Goal: Information Seeking & Learning: Check status

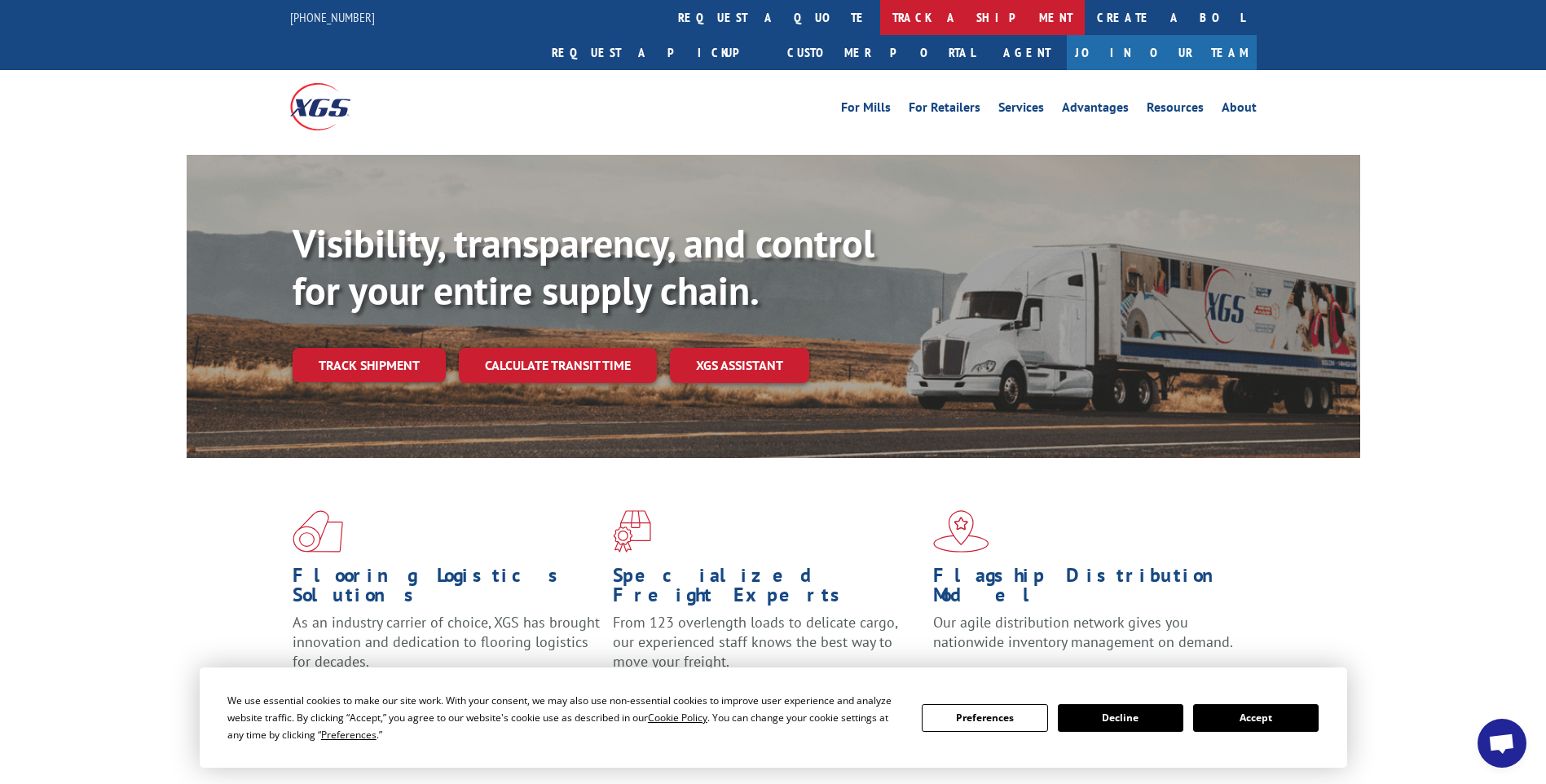
click at [881, 22] on link "track a shipment" at bounding box center [983, 17] width 204 height 35
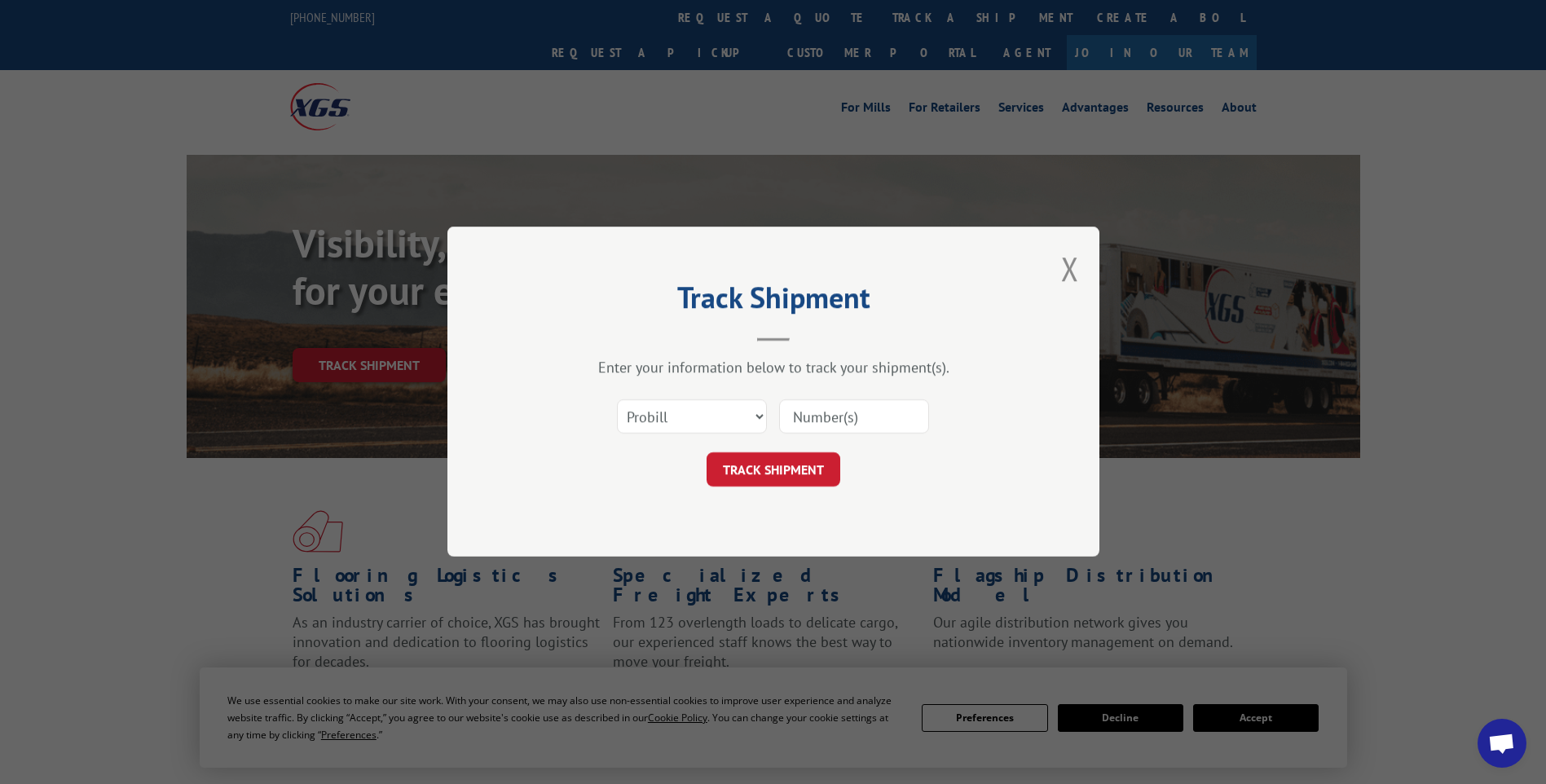
click at [893, 414] on input at bounding box center [854, 417] width 150 height 34
paste input "17014243 17014246 17014174 17014173 17014248 17014245 17014247"
type input "17014243 17014246 17014174 17014173 17014248 17014245 17014247"
click at [794, 463] on button "TRACK SHIPMENT" at bounding box center [773, 470] width 134 height 34
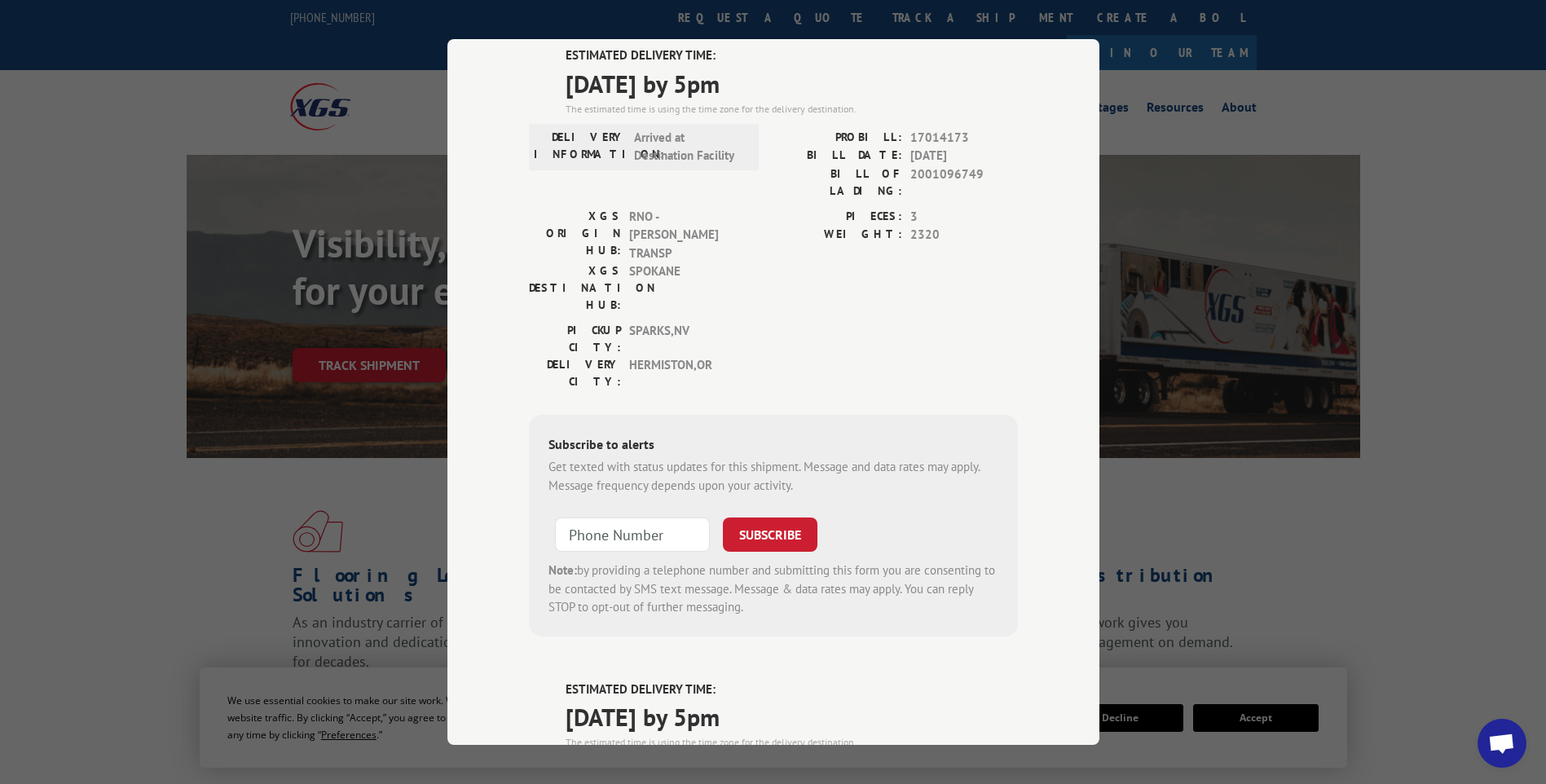
scroll to position [0, 0]
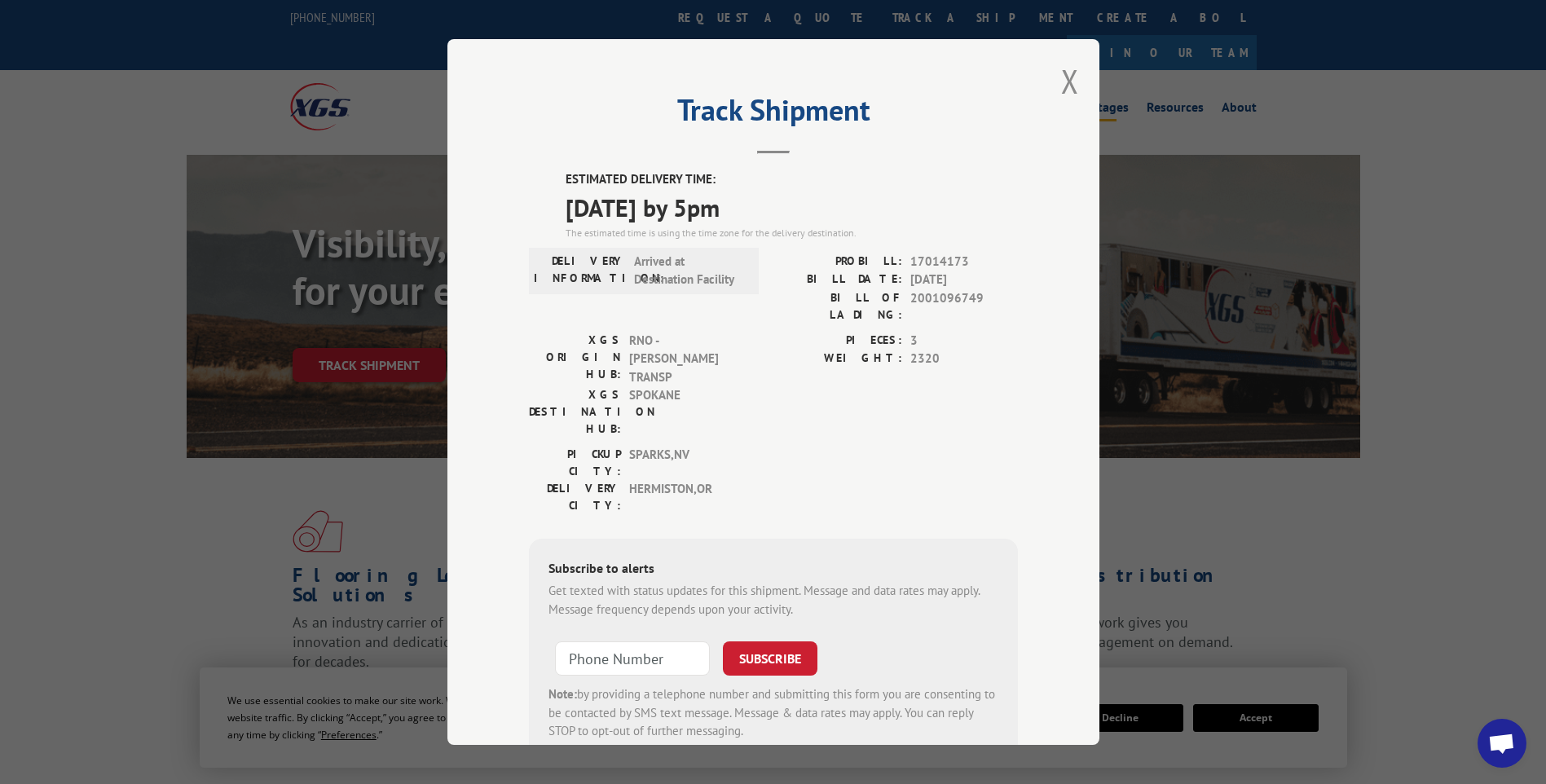
click at [1066, 84] on button "Close modal" at bounding box center [1070, 81] width 18 height 43
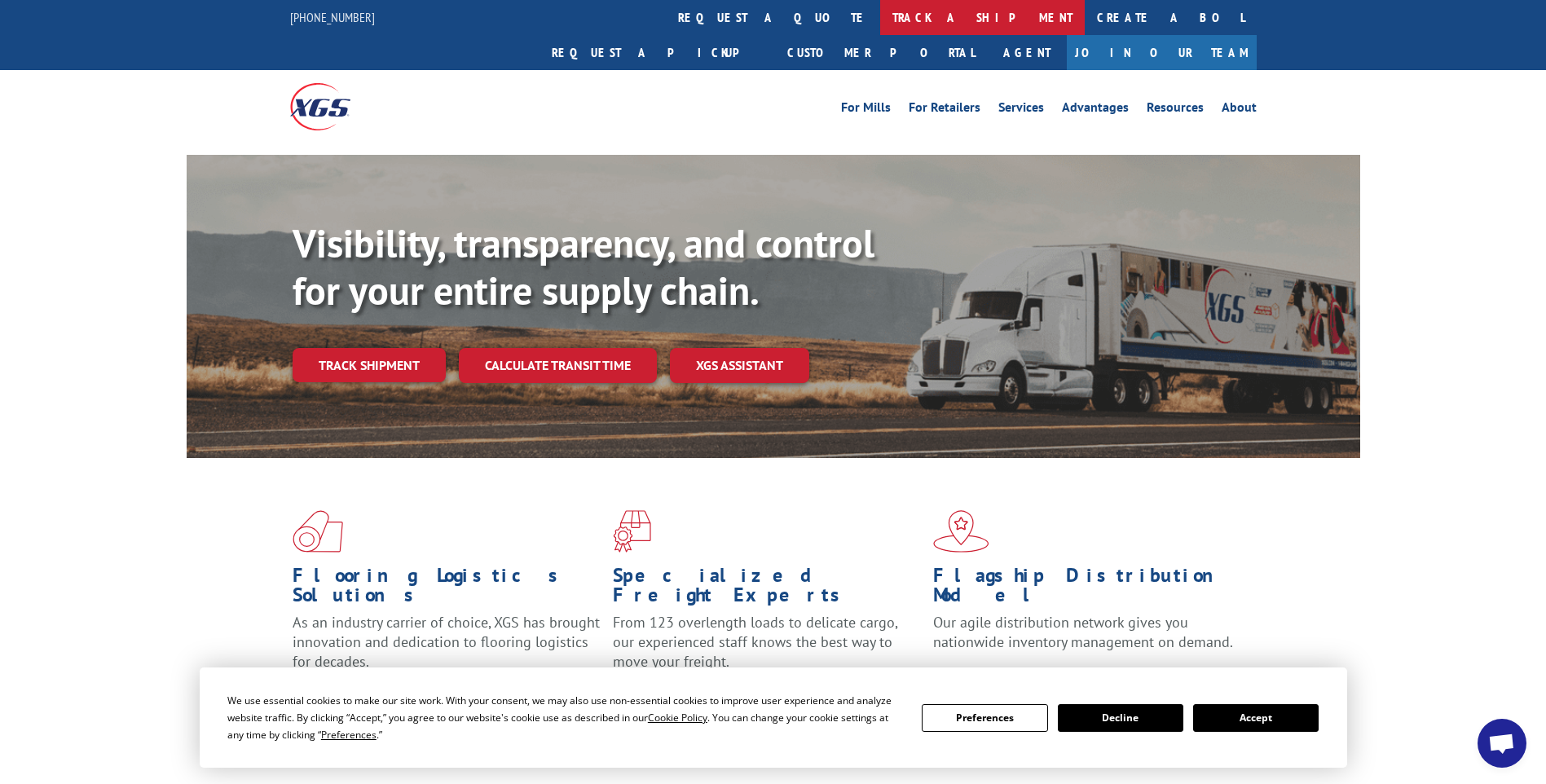
click at [881, 18] on link "track a shipment" at bounding box center [983, 17] width 204 height 35
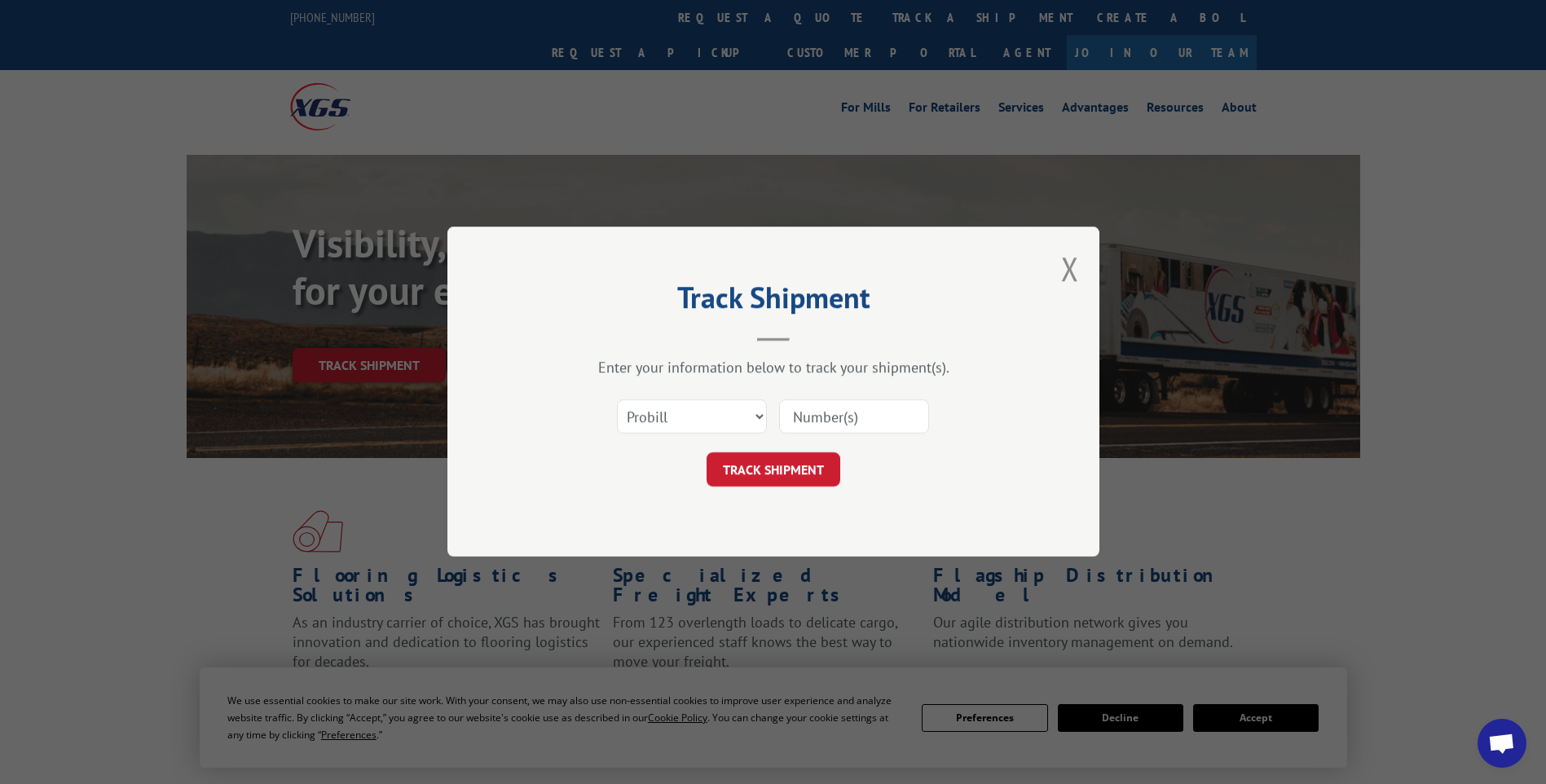
click at [876, 413] on input at bounding box center [854, 417] width 150 height 34
paste input "17014236 17014233 17014251 17014252 17014256 17014253 17014255 17014254"
type input "17014236 17014233 17014251 17014252 17014256 17014253 17014255 17014254"
click at [747, 469] on button "TRACK SHIPMENT" at bounding box center [773, 470] width 134 height 34
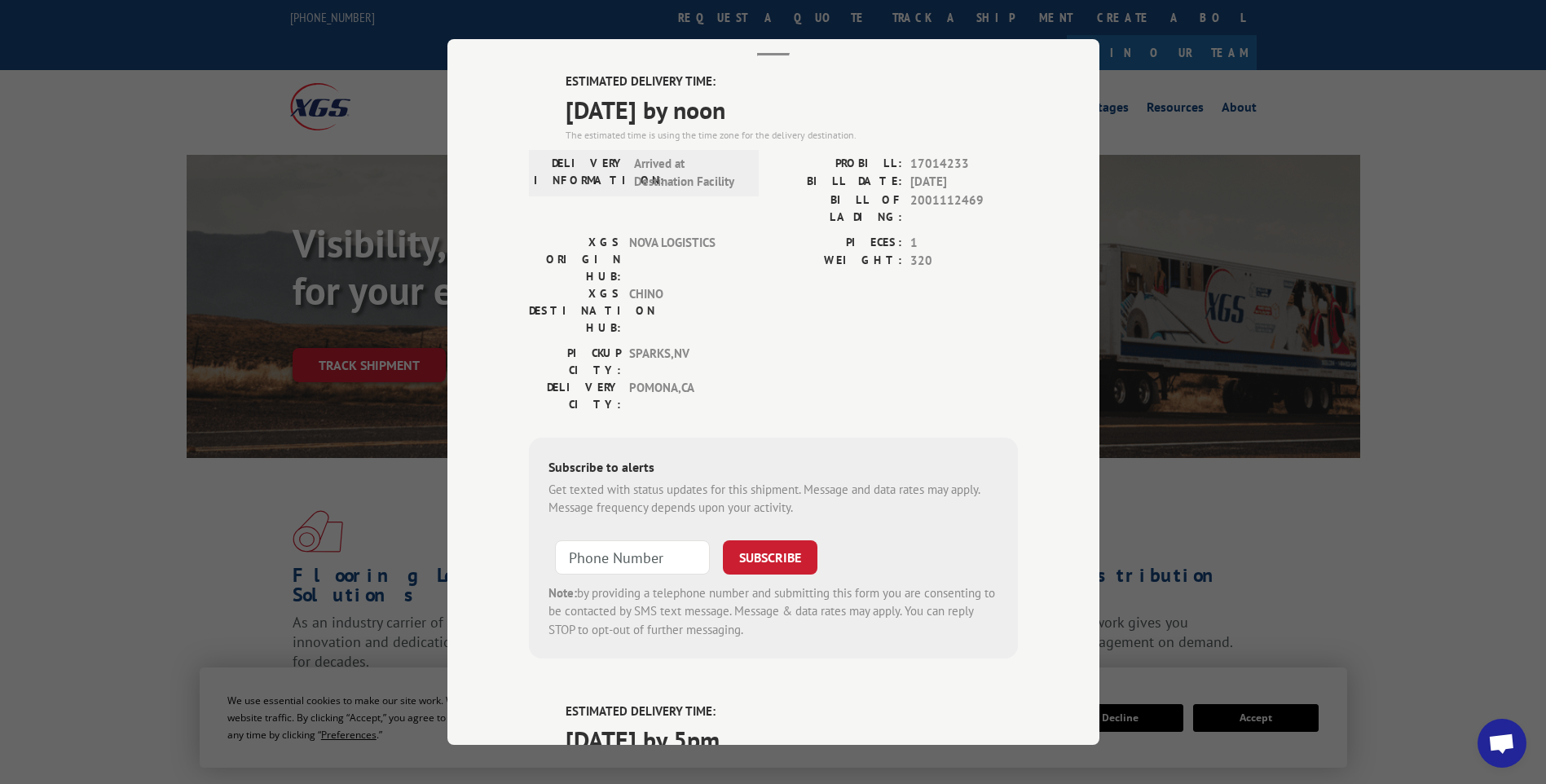
scroll to position [0, 0]
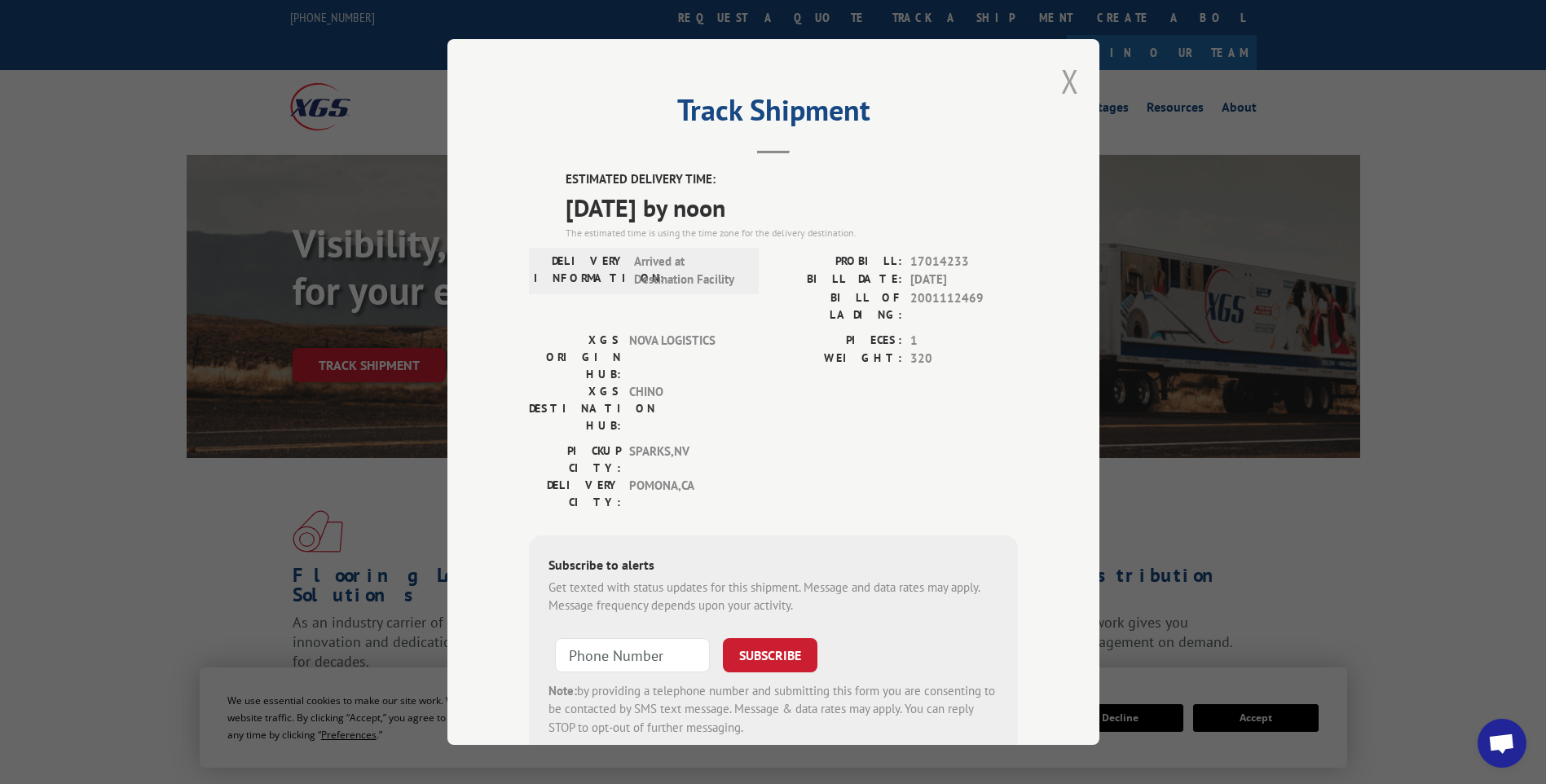
click at [1064, 95] on button "Close modal" at bounding box center [1070, 81] width 18 height 43
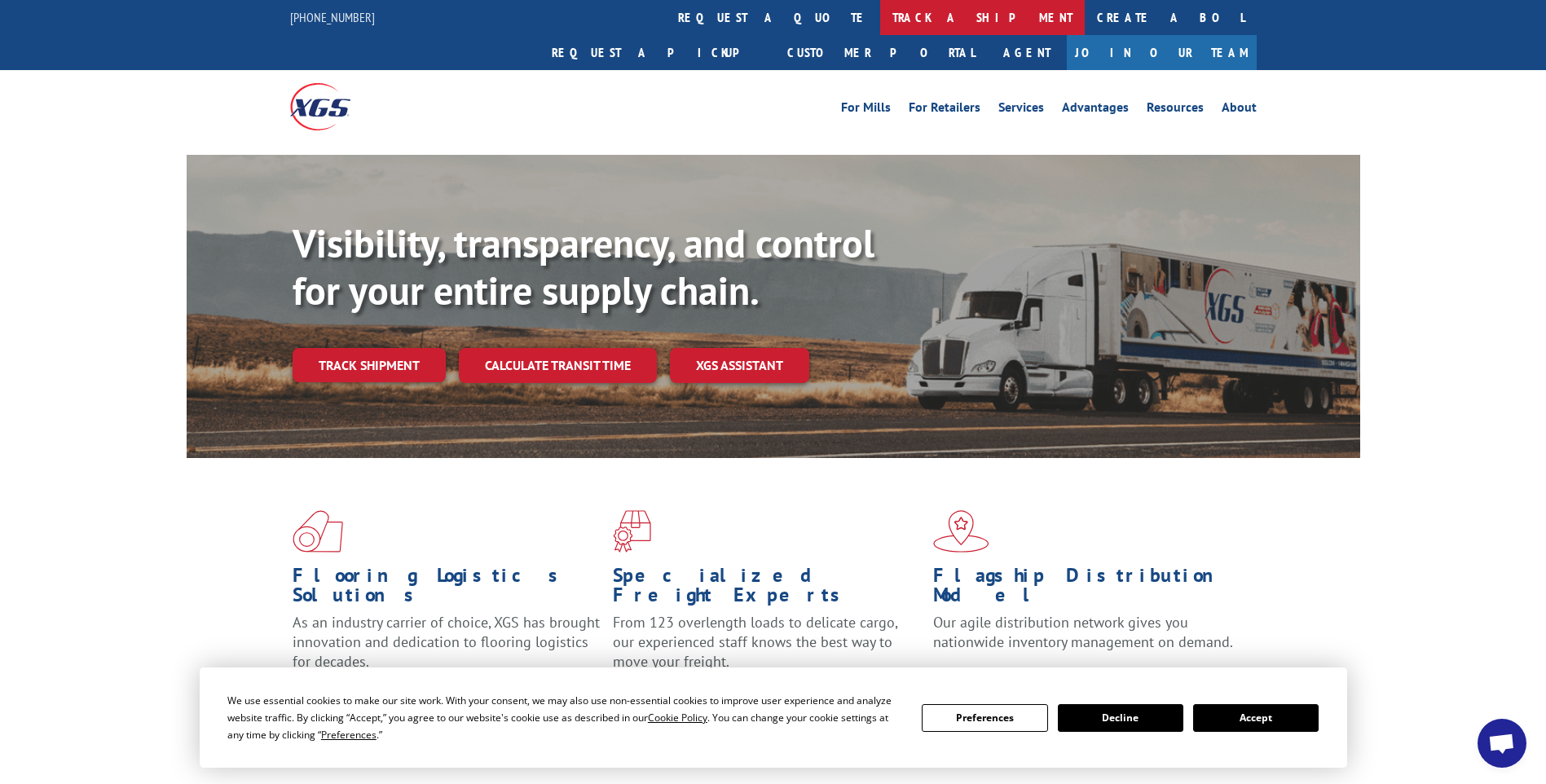
click at [881, 20] on link "track a shipment" at bounding box center [983, 17] width 204 height 35
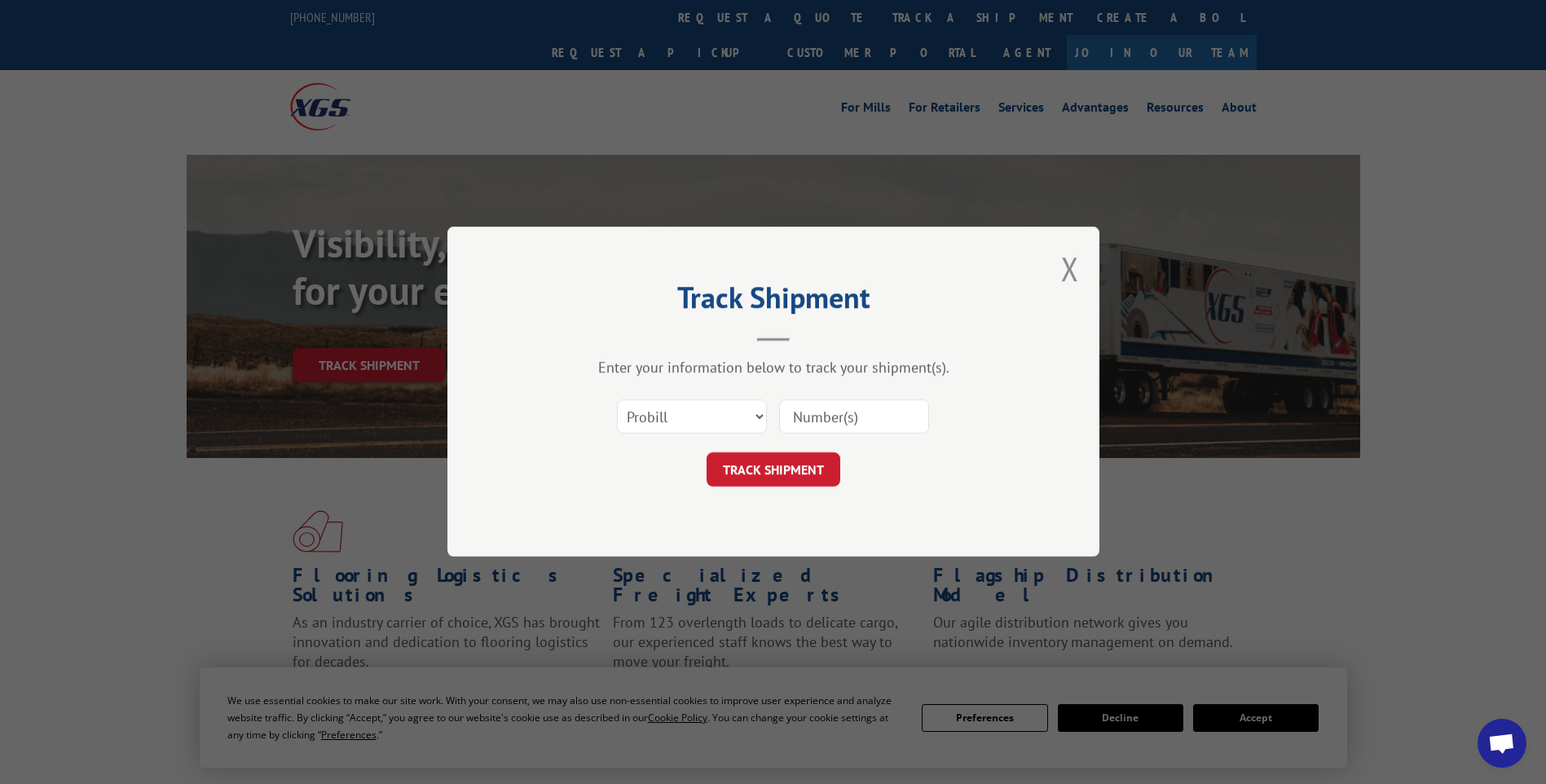
click at [860, 421] on input at bounding box center [854, 417] width 150 height 34
paste input "17014198 17014194 17014196"
type input "17014198 17014194 17014196"
click at [779, 474] on button "TRACK SHIPMENT" at bounding box center [773, 470] width 134 height 34
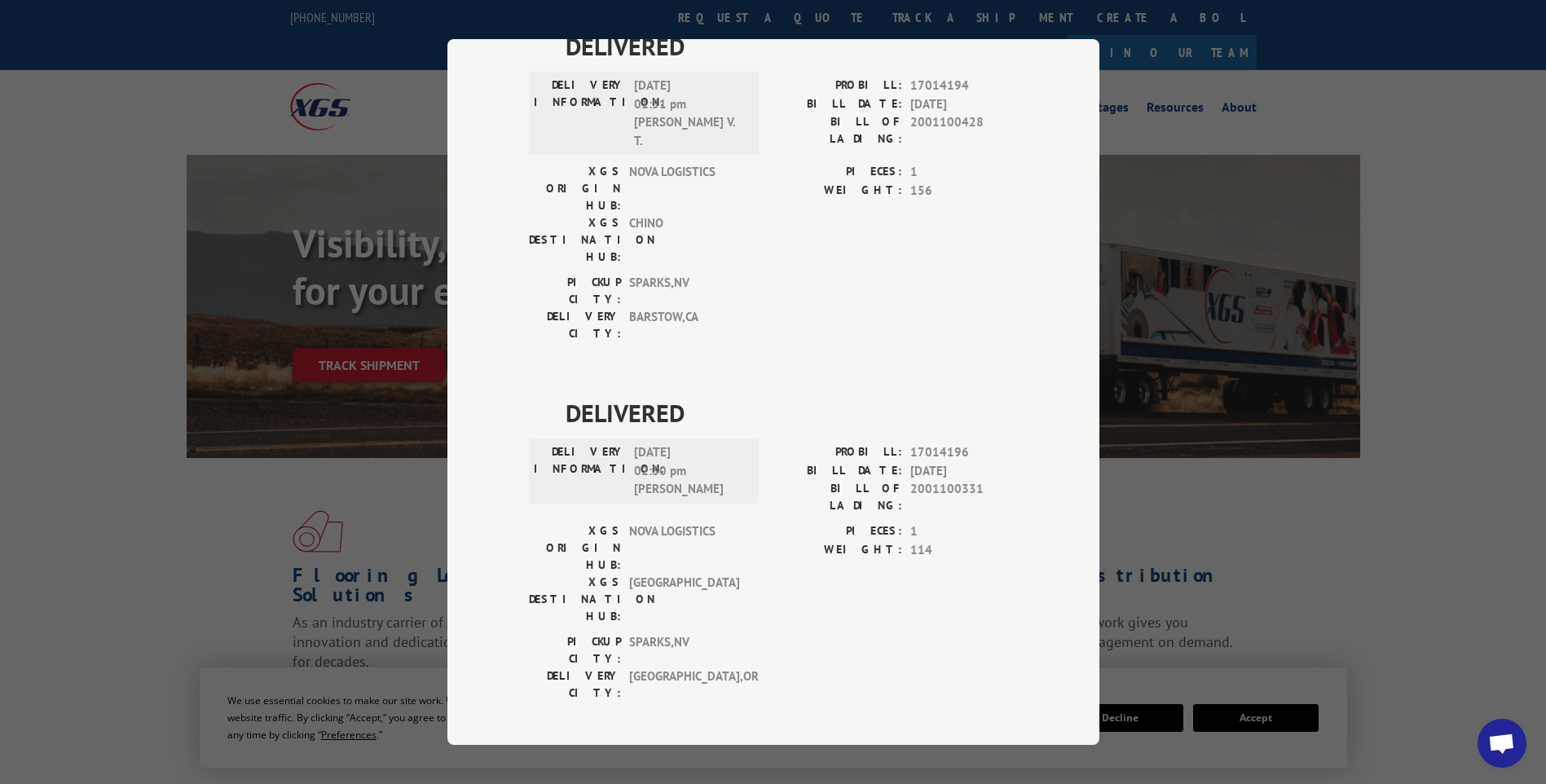
scroll to position [0, 0]
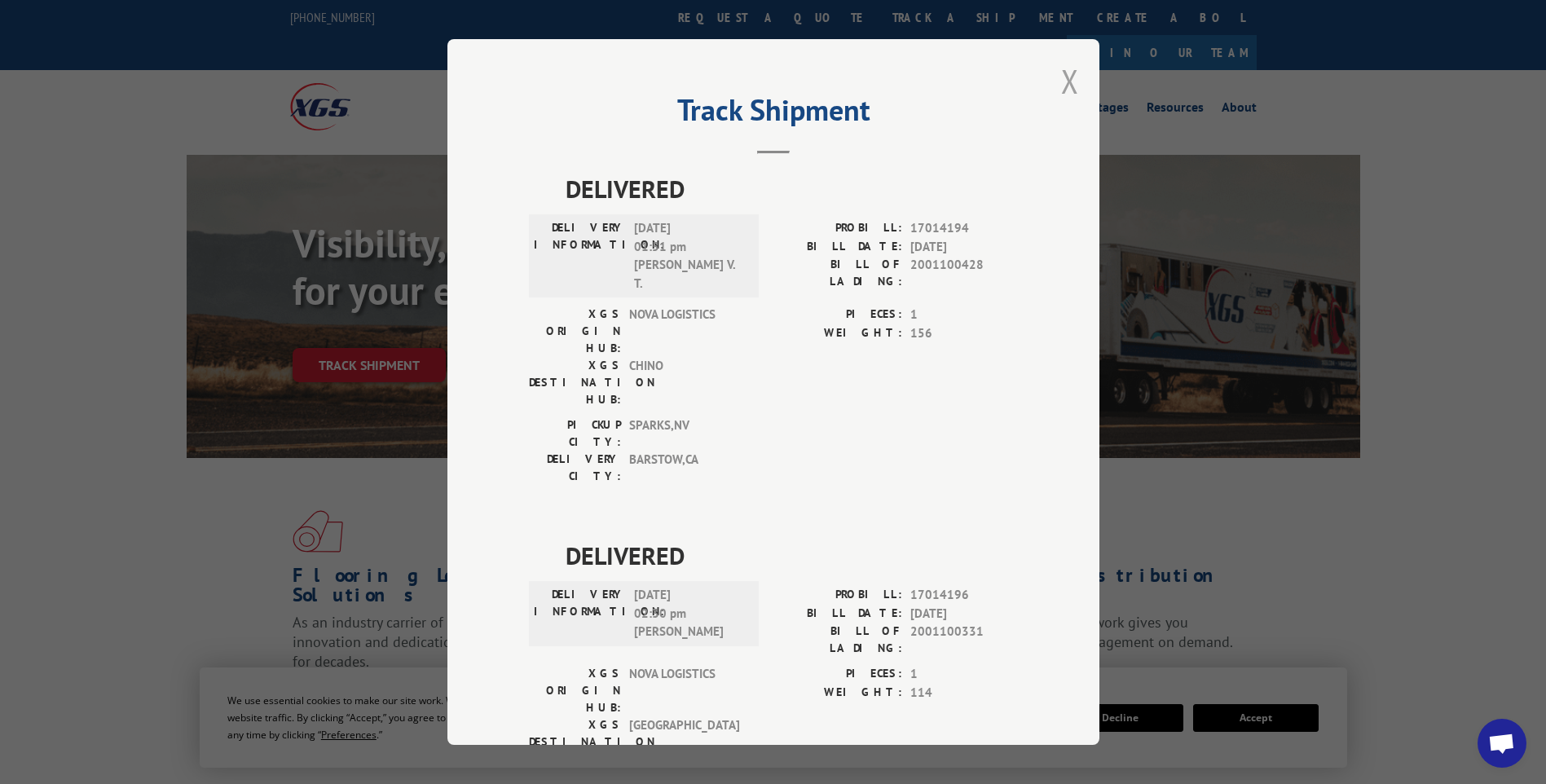
click at [1072, 82] on div "Track Shipment DELIVERED DELIVERY INFORMATION: [DATE] 01:51 pm [PERSON_NAME] PR…" at bounding box center [773, 392] width 652 height 706
click at [1061, 87] on button "Close modal" at bounding box center [1070, 81] width 18 height 43
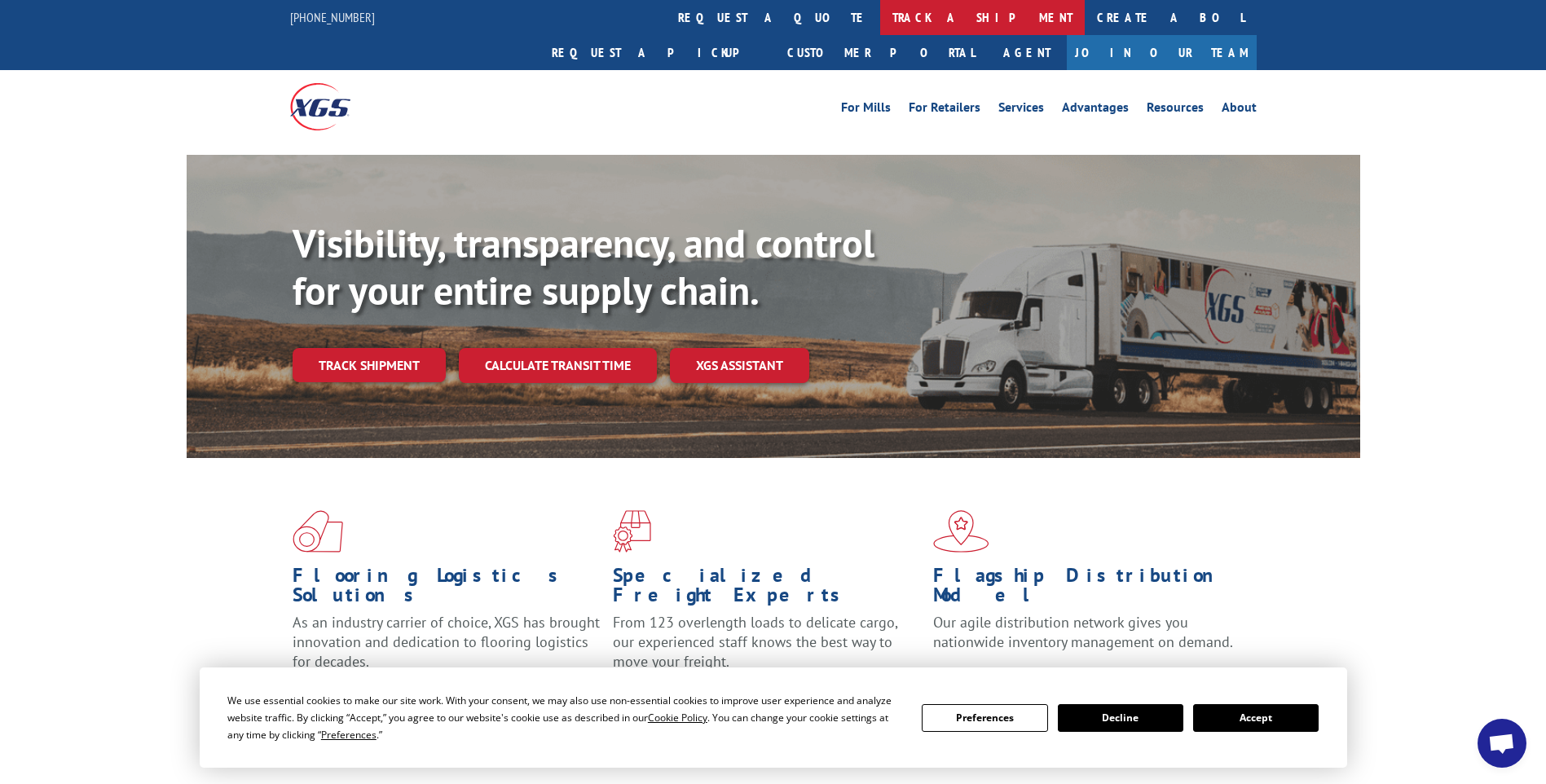
click at [881, 18] on link "track a shipment" at bounding box center [983, 17] width 204 height 35
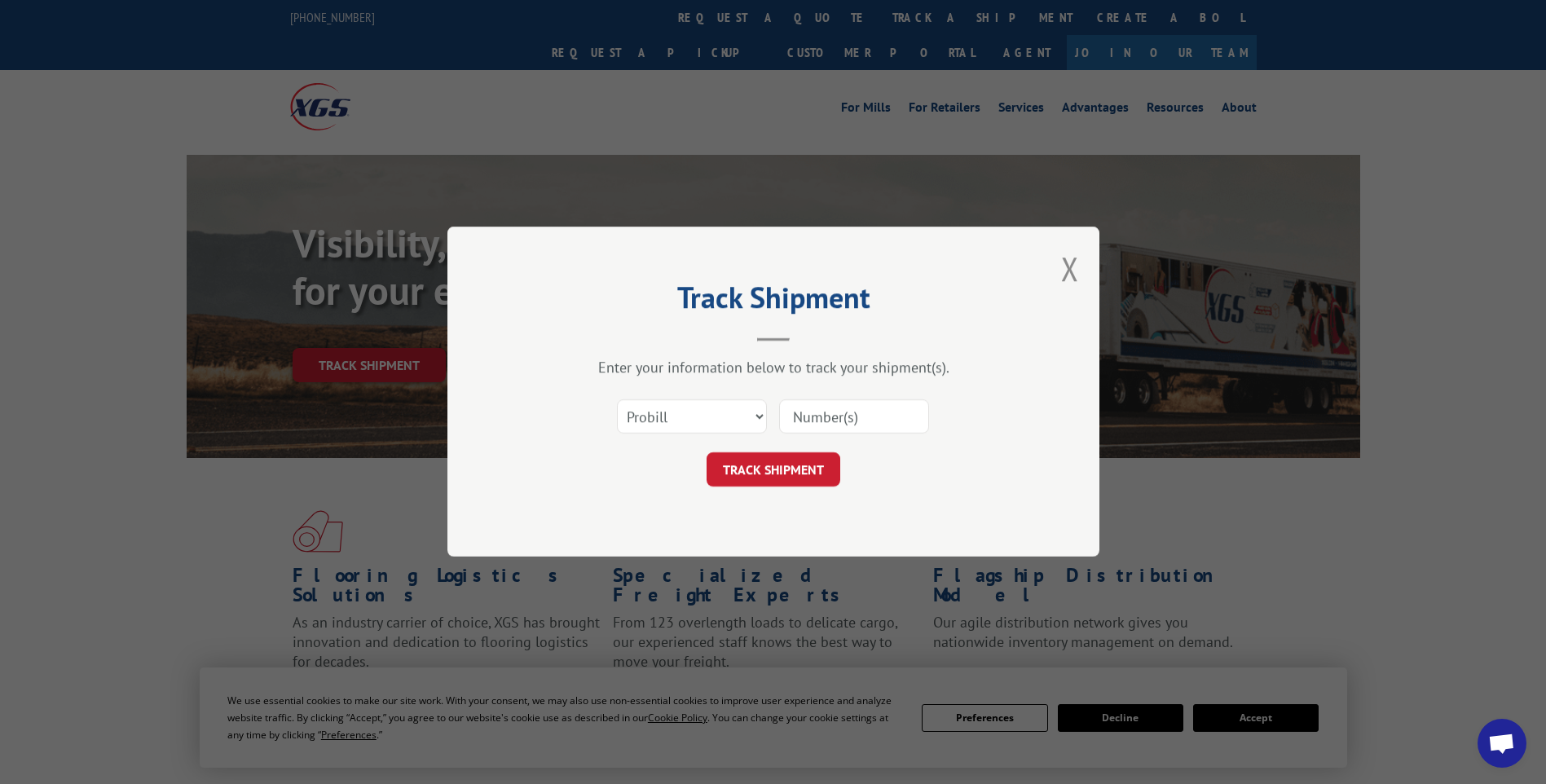
click at [887, 422] on input at bounding box center [854, 417] width 150 height 34
paste input "17014201 17014197 17014222 17014223"
type input "17014201 17014197 17014222 17014223"
click at [772, 474] on button "TRACK SHIPMENT" at bounding box center [773, 470] width 134 height 34
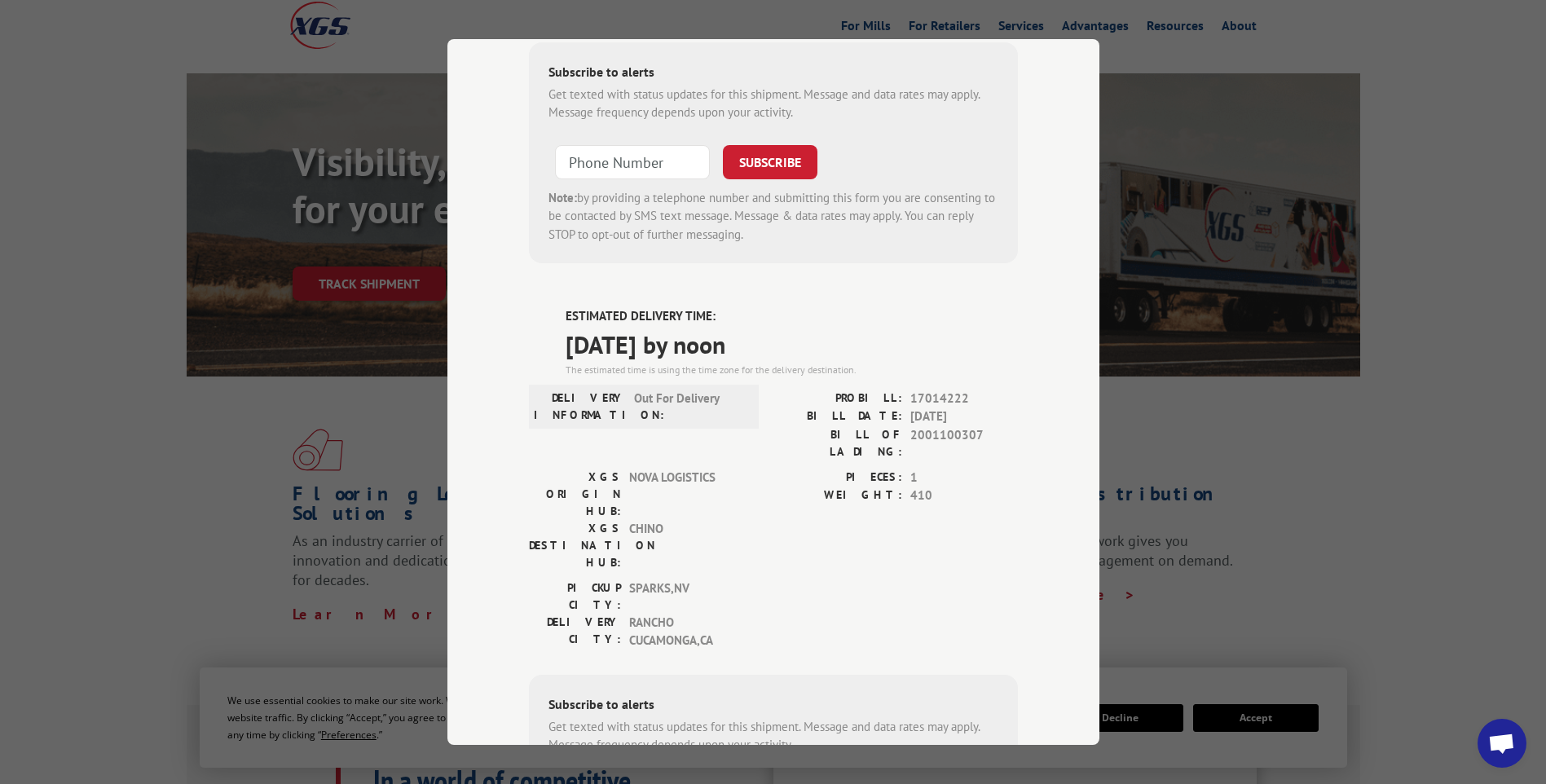
scroll to position [0, 0]
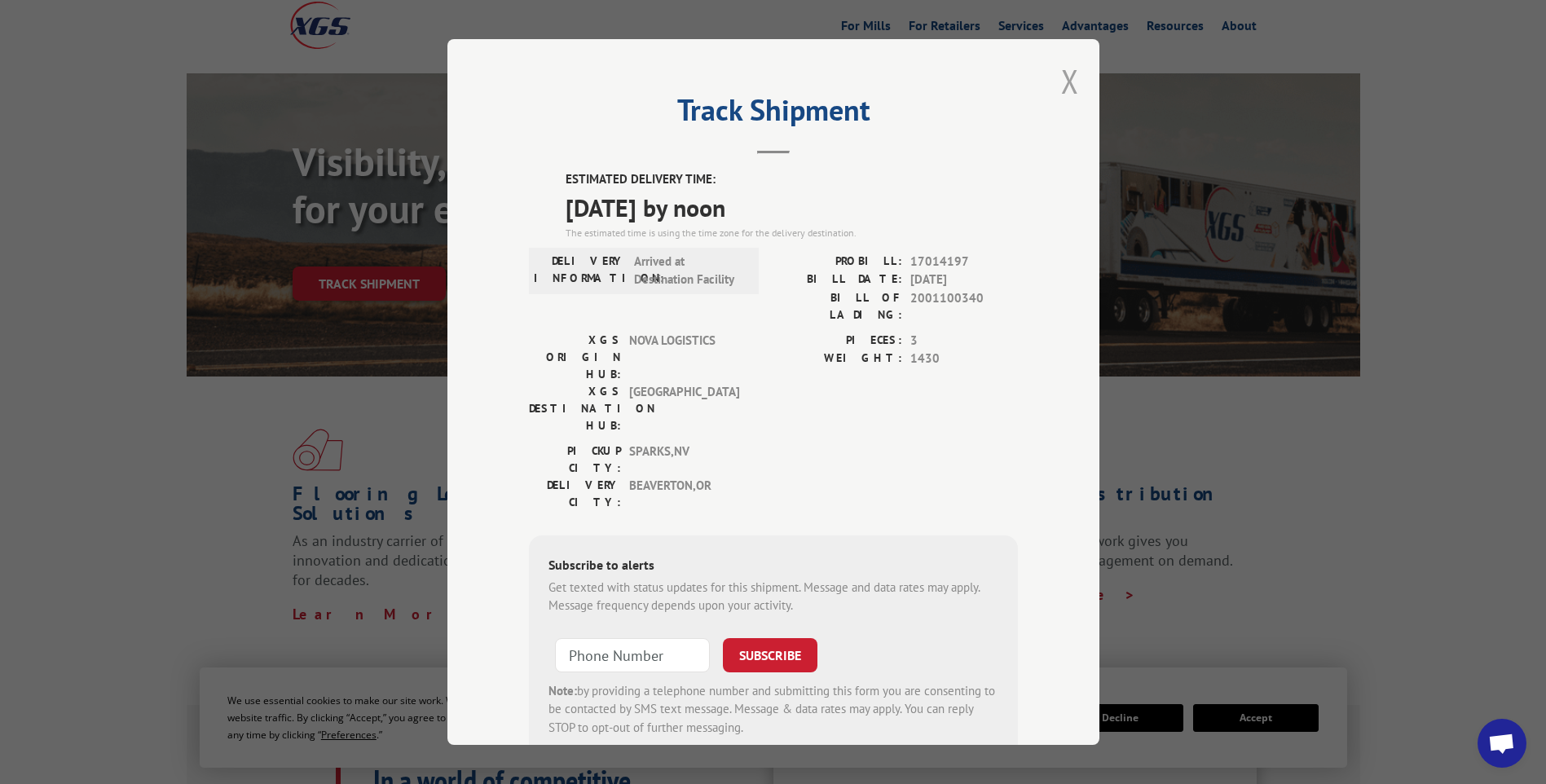
click at [1062, 83] on button "Close modal" at bounding box center [1070, 81] width 18 height 43
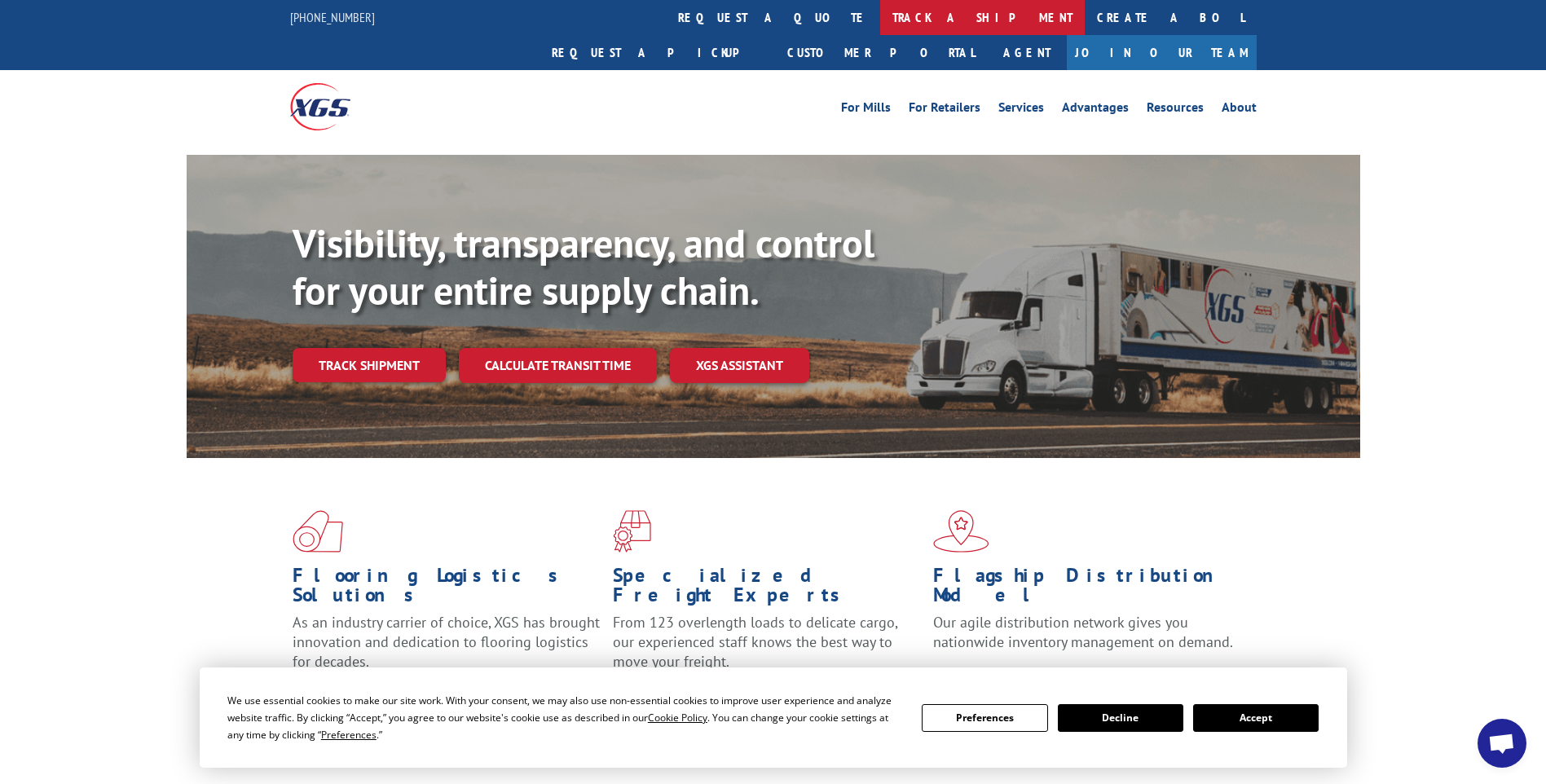
click at [881, 24] on link "track a shipment" at bounding box center [983, 17] width 204 height 35
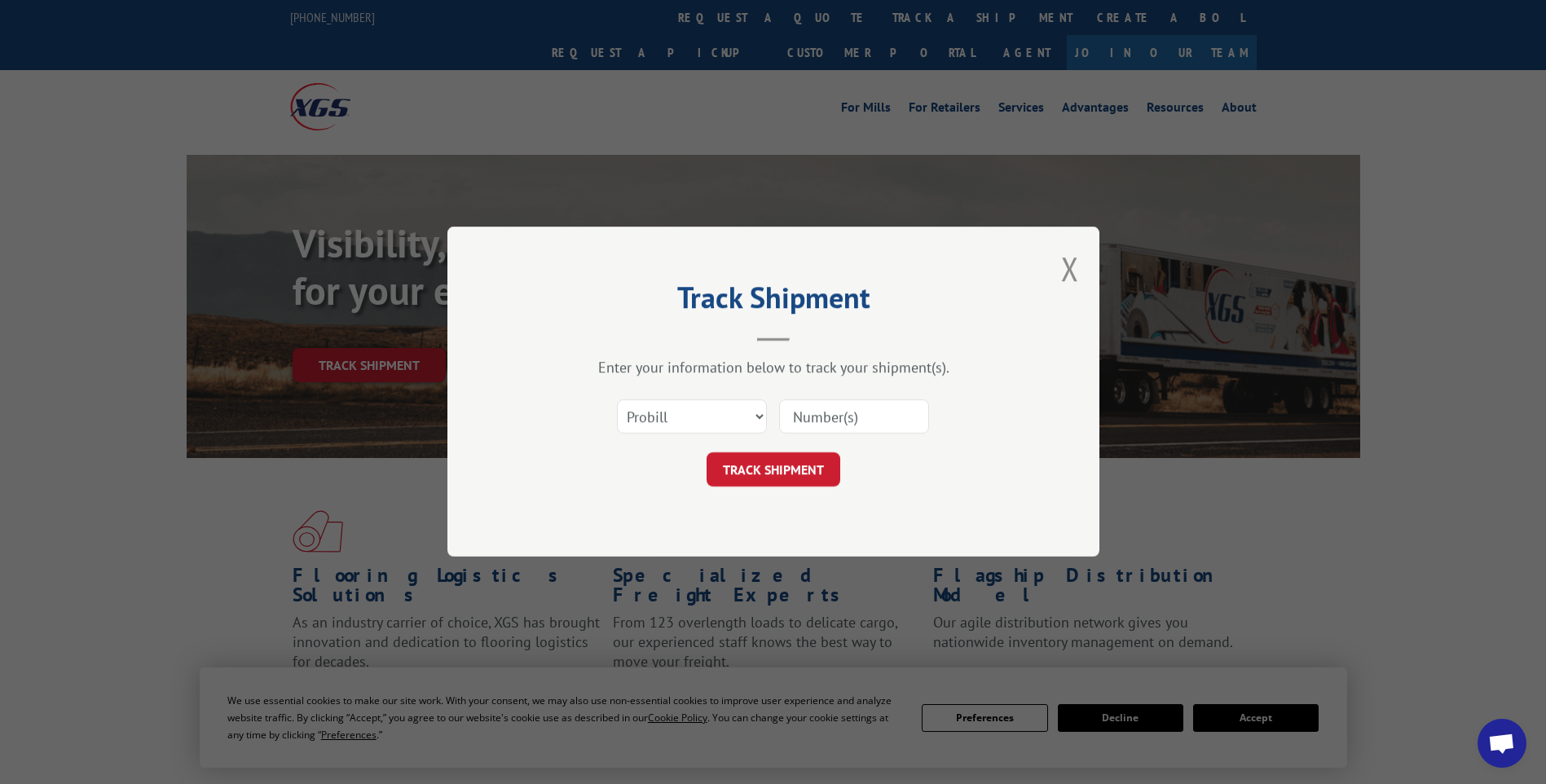
click at [886, 421] on input at bounding box center [854, 417] width 150 height 34
paste input "17014215 17014217 17014208 17014207"
type input "17014215 17014217 17014208 17014207"
click at [723, 476] on button "TRACK SHIPMENT" at bounding box center [773, 470] width 134 height 34
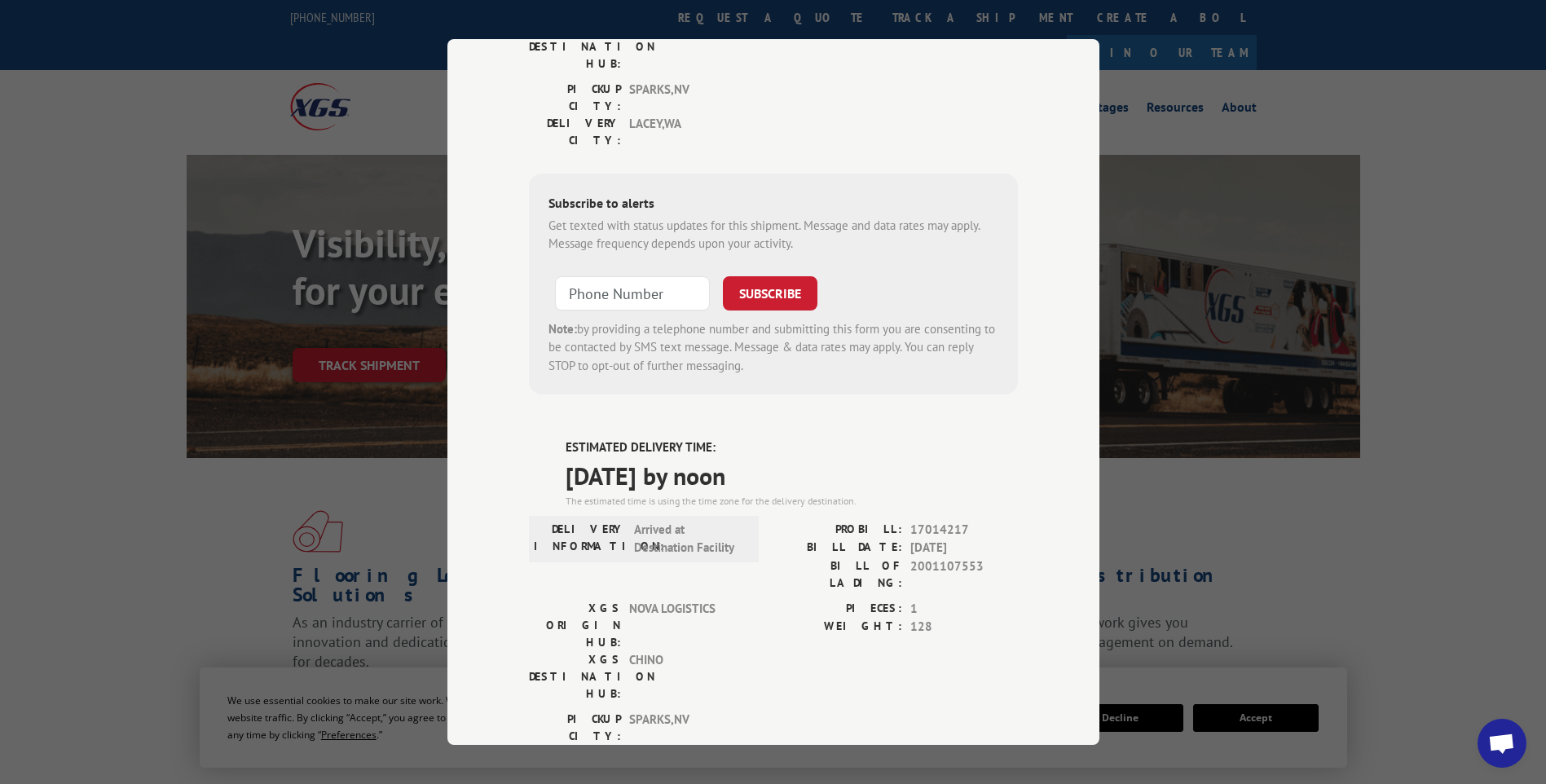
scroll to position [0, 0]
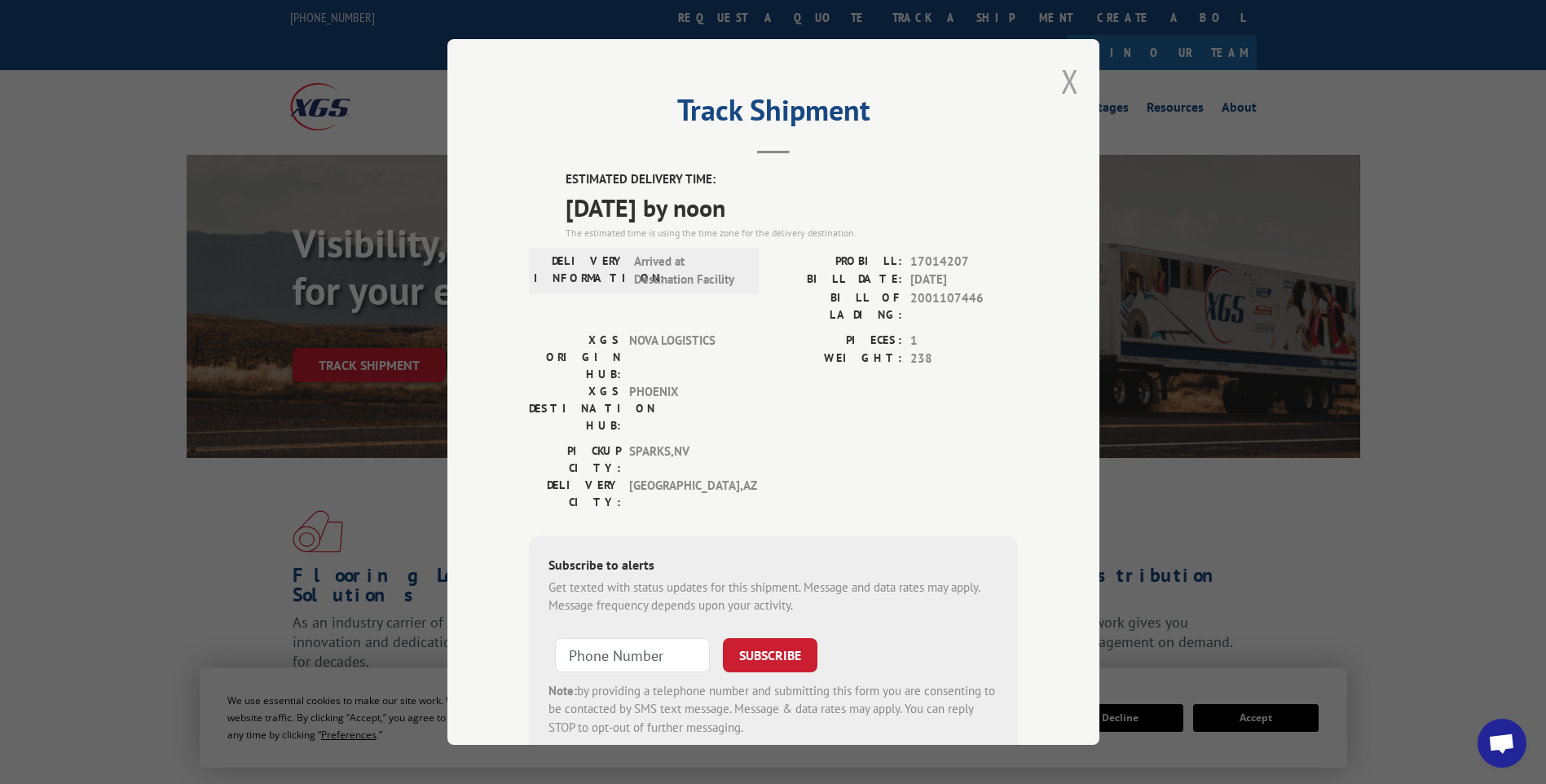
click at [1061, 84] on button "Close modal" at bounding box center [1070, 81] width 18 height 43
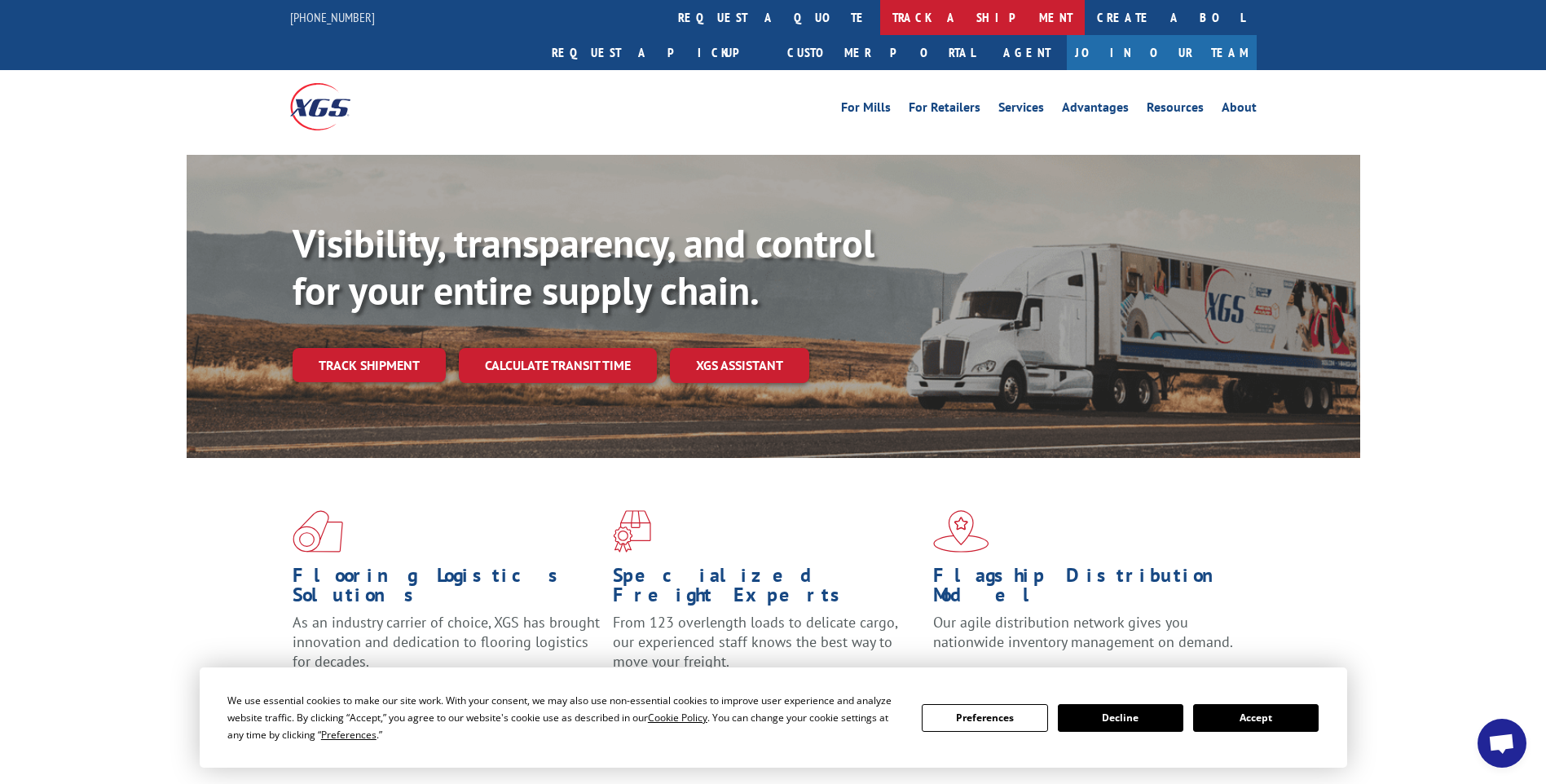
click at [881, 18] on link "track a shipment" at bounding box center [983, 17] width 204 height 35
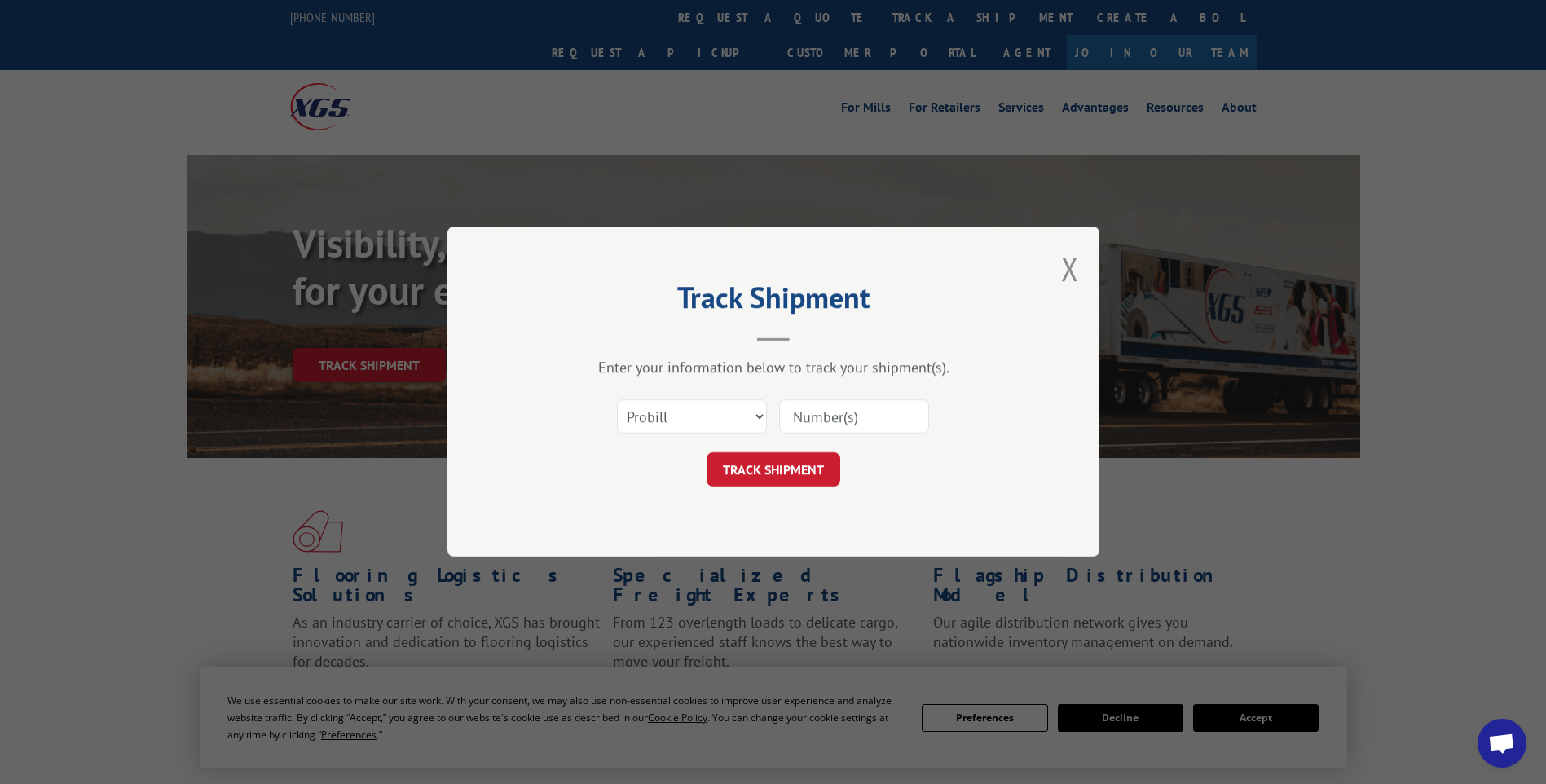
click at [861, 423] on input at bounding box center [854, 417] width 150 height 34
paste input "17014216 17014218 17014212 17014220"
type input "17014216 17014218 17014212 17014220"
click at [790, 466] on button "TRACK SHIPMENT" at bounding box center [773, 470] width 134 height 34
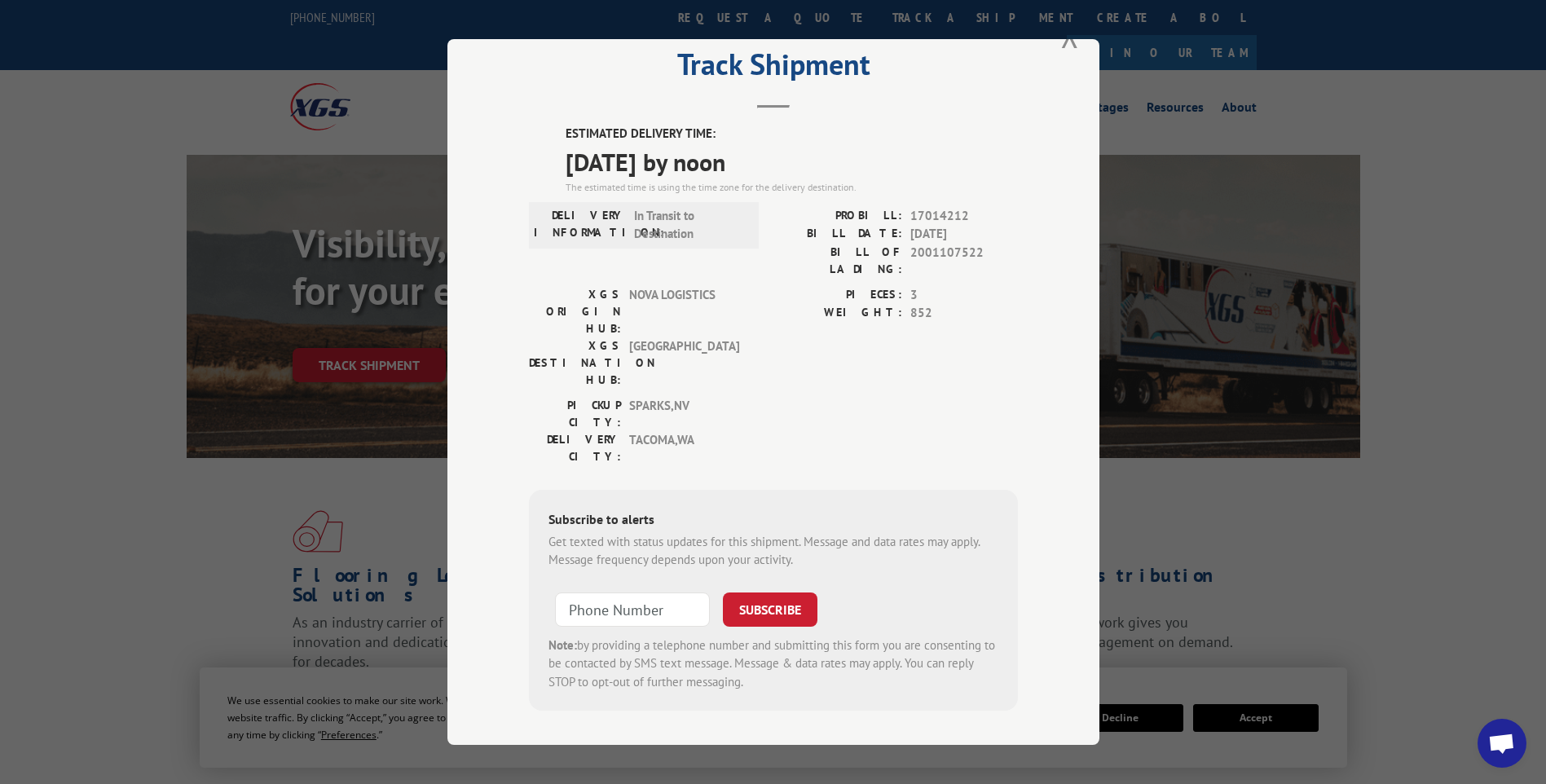
scroll to position [0, 0]
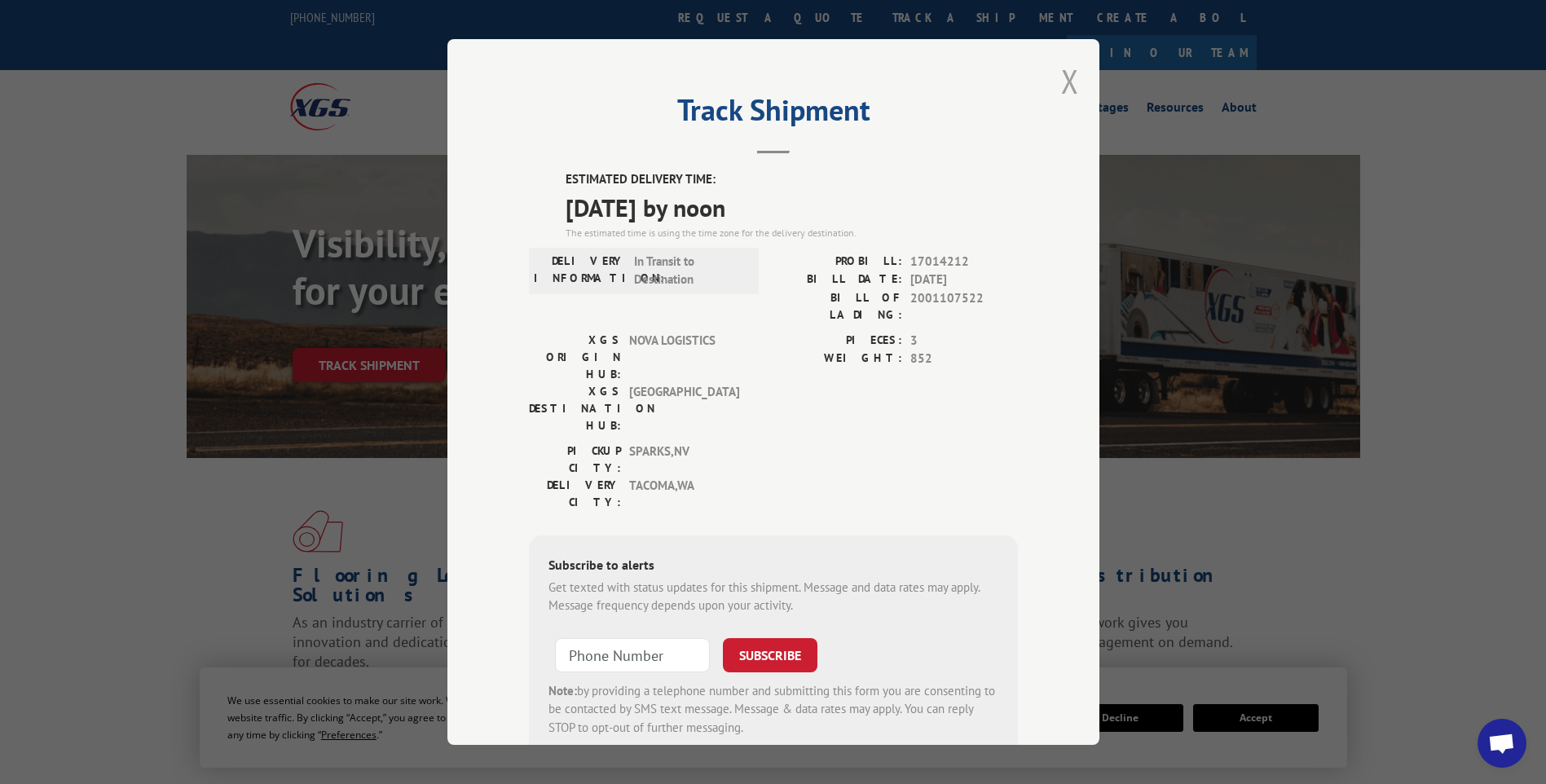
drag, startPoint x: 1064, startPoint y: 79, endPoint x: 751, endPoint y: 74, distance: 313.0
click at [1063, 79] on button "Close modal" at bounding box center [1070, 81] width 18 height 43
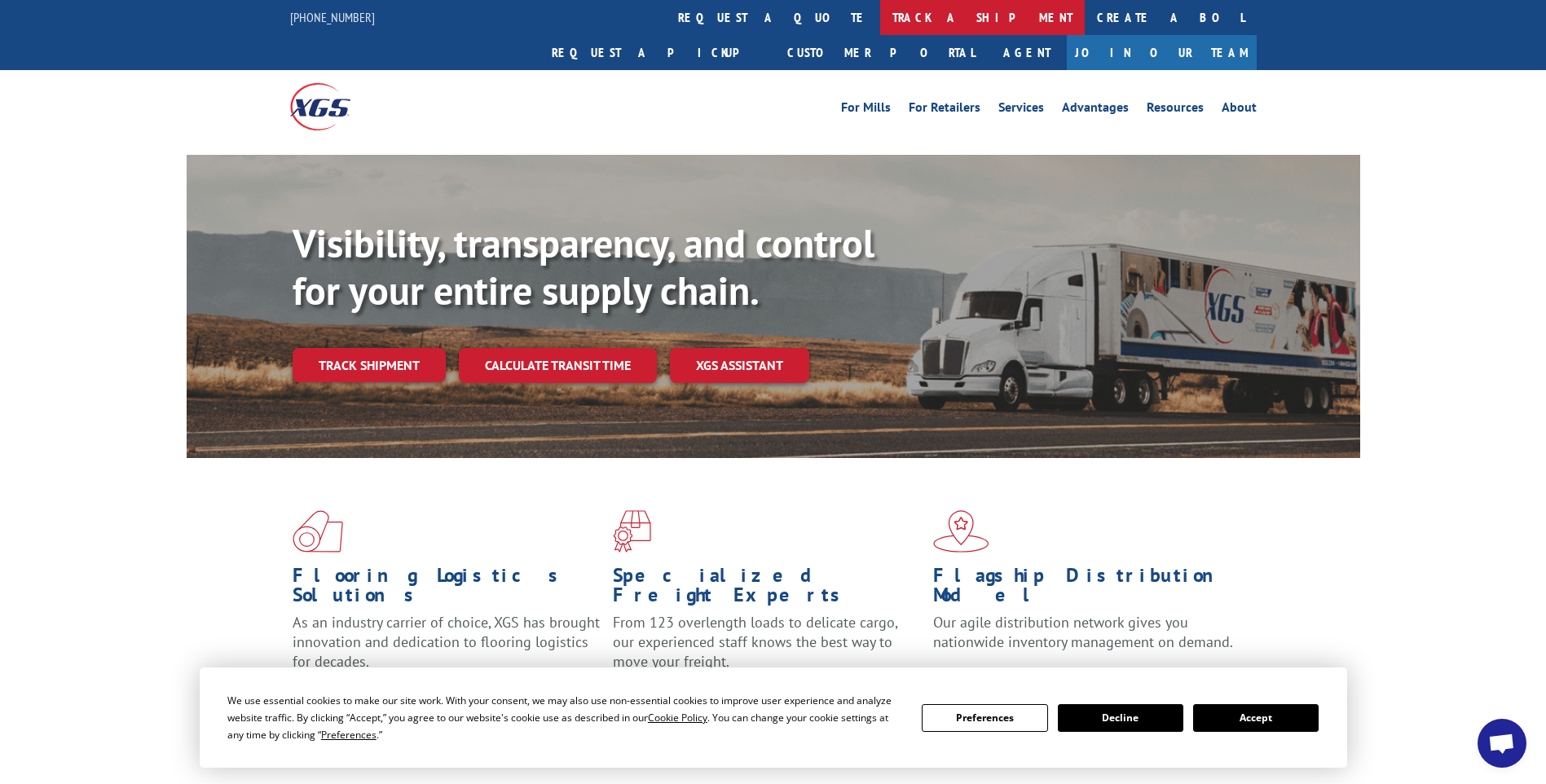
click at [881, 25] on link "track a shipment" at bounding box center [983, 17] width 204 height 35
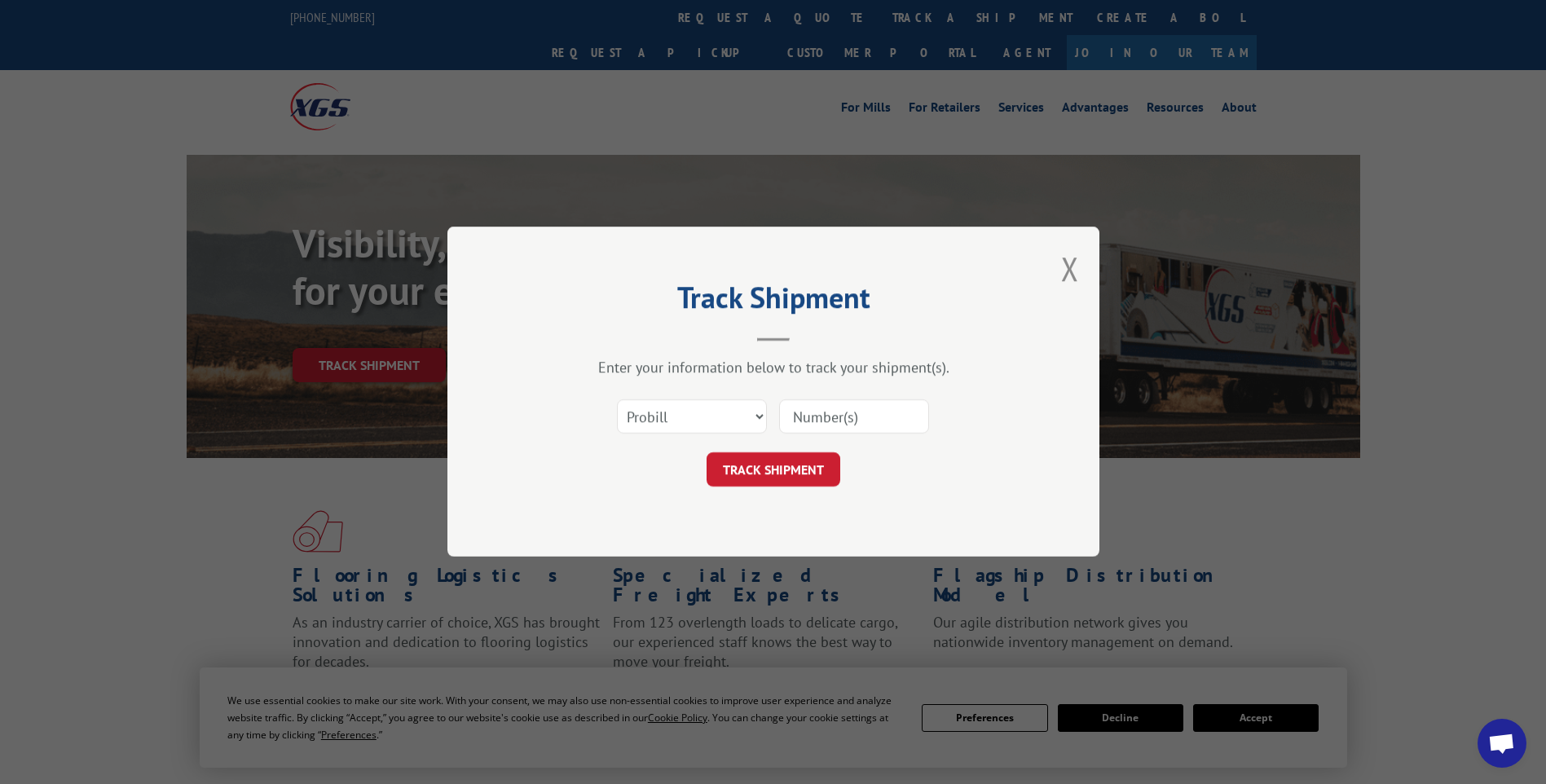
click at [874, 418] on input at bounding box center [854, 417] width 150 height 34
paste input "17014211 17014214 17014227 17014226 17014225 17014237 17014232 17014235 1701422…"
type input "17014211 17014214 17014227 17014226 17014225 17014237 17014232 17014235 1701422…"
drag, startPoint x: 763, startPoint y: 474, endPoint x: 700, endPoint y: 469, distance: 63.2
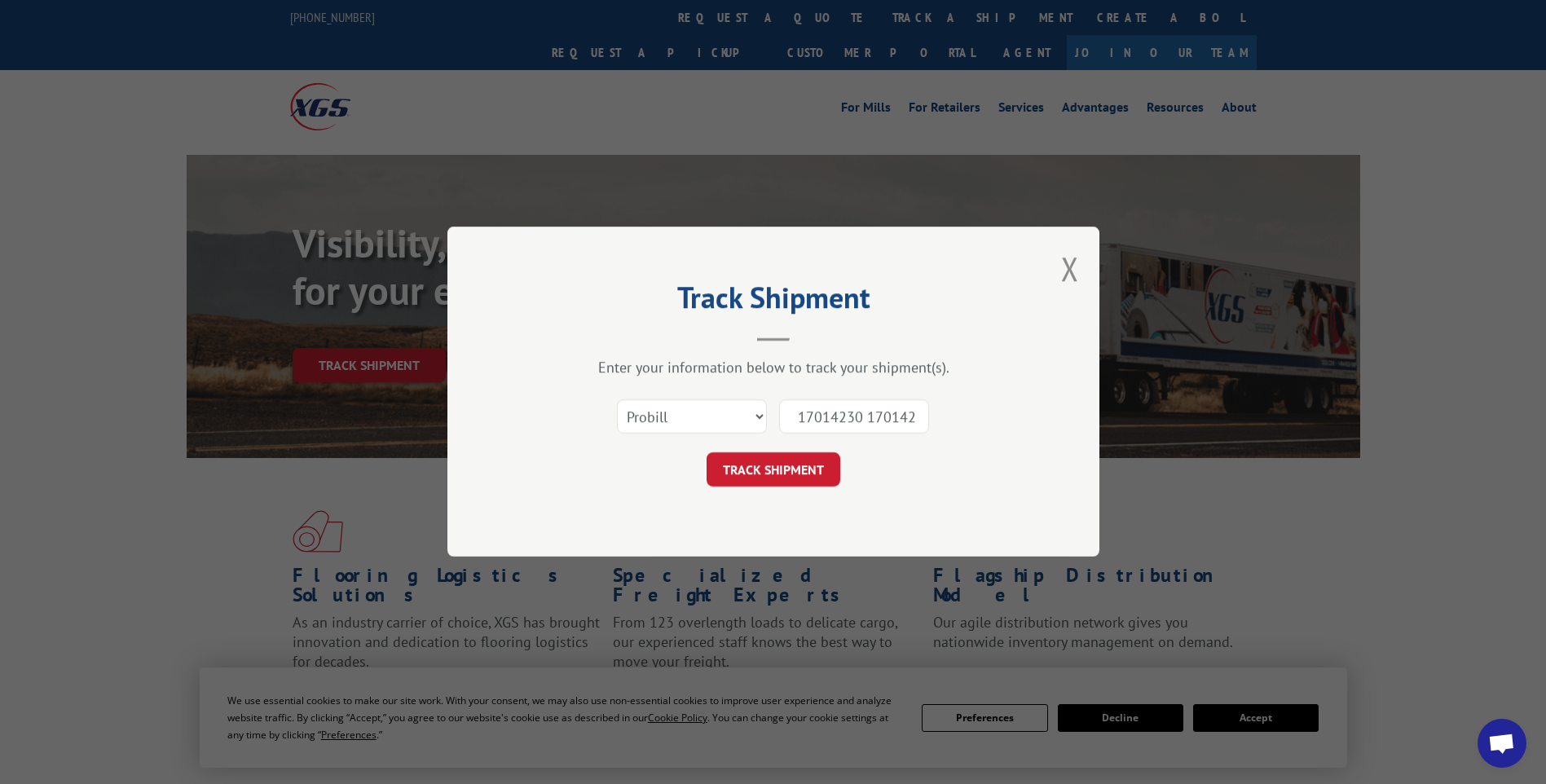
click at [764, 475] on button "TRACK SHIPMENT" at bounding box center [773, 470] width 134 height 34
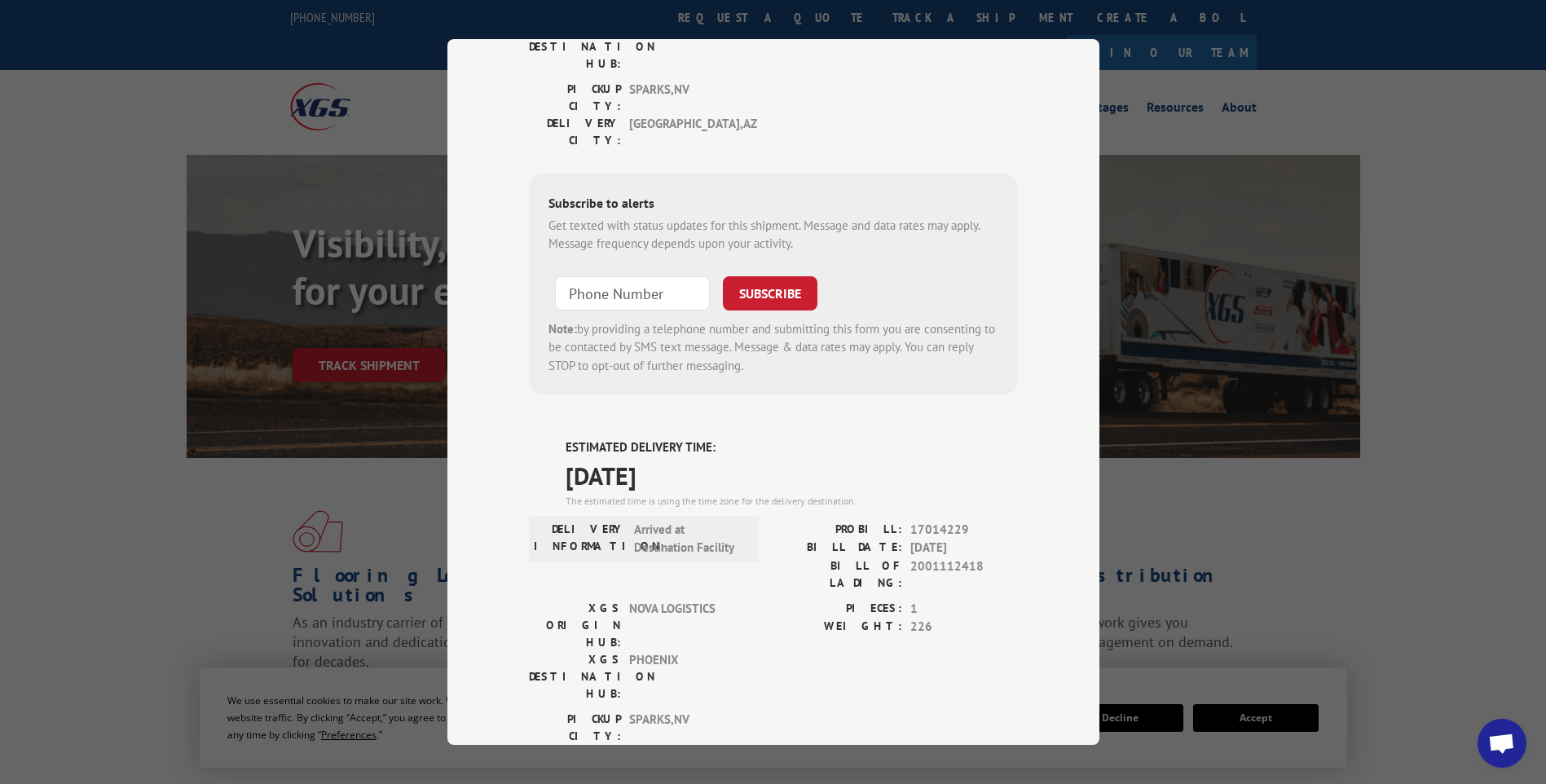
scroll to position [0, 0]
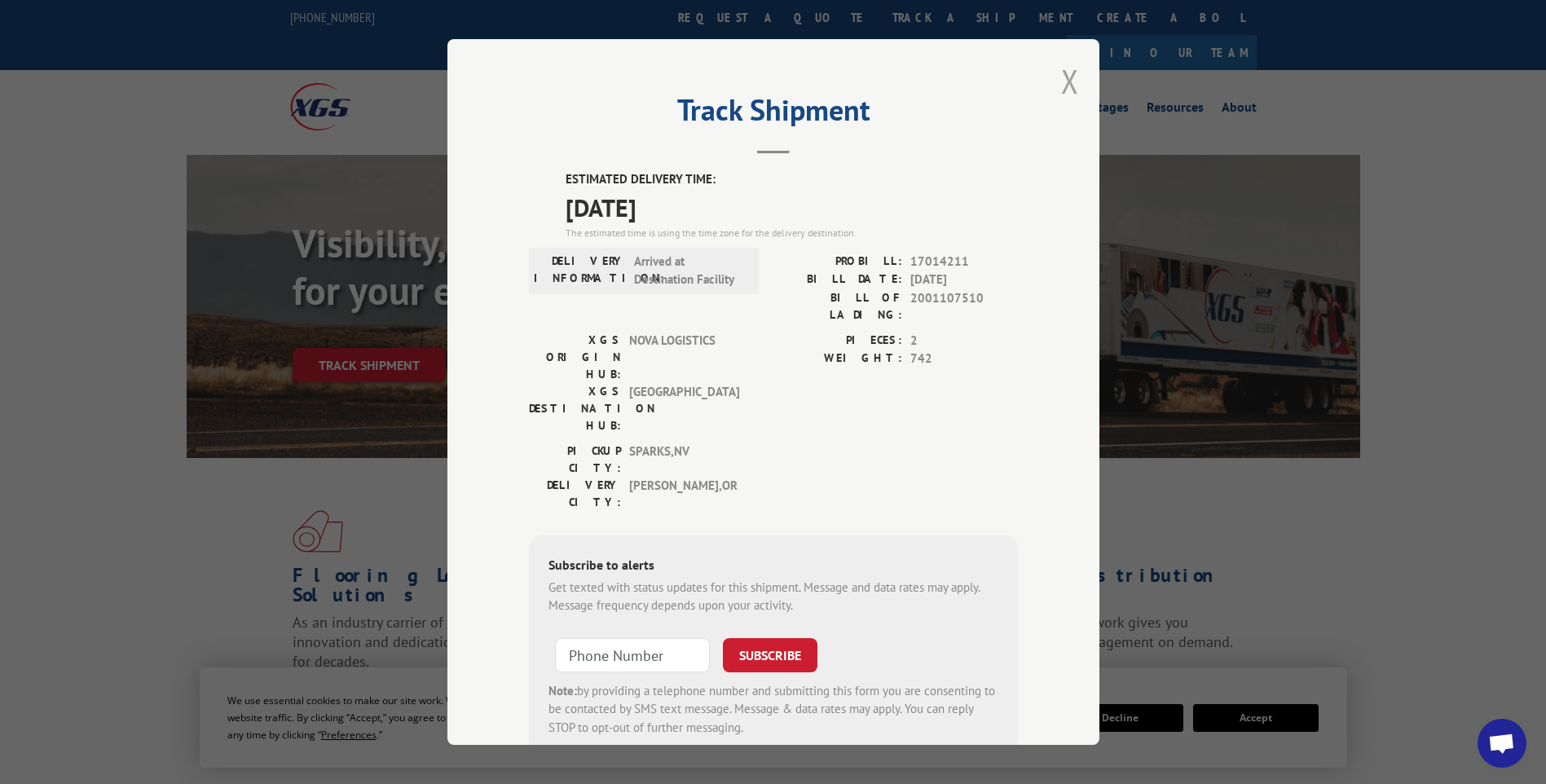
click at [1062, 88] on button "Close modal" at bounding box center [1070, 81] width 18 height 43
